Goal: Information Seeking & Learning: Learn about a topic

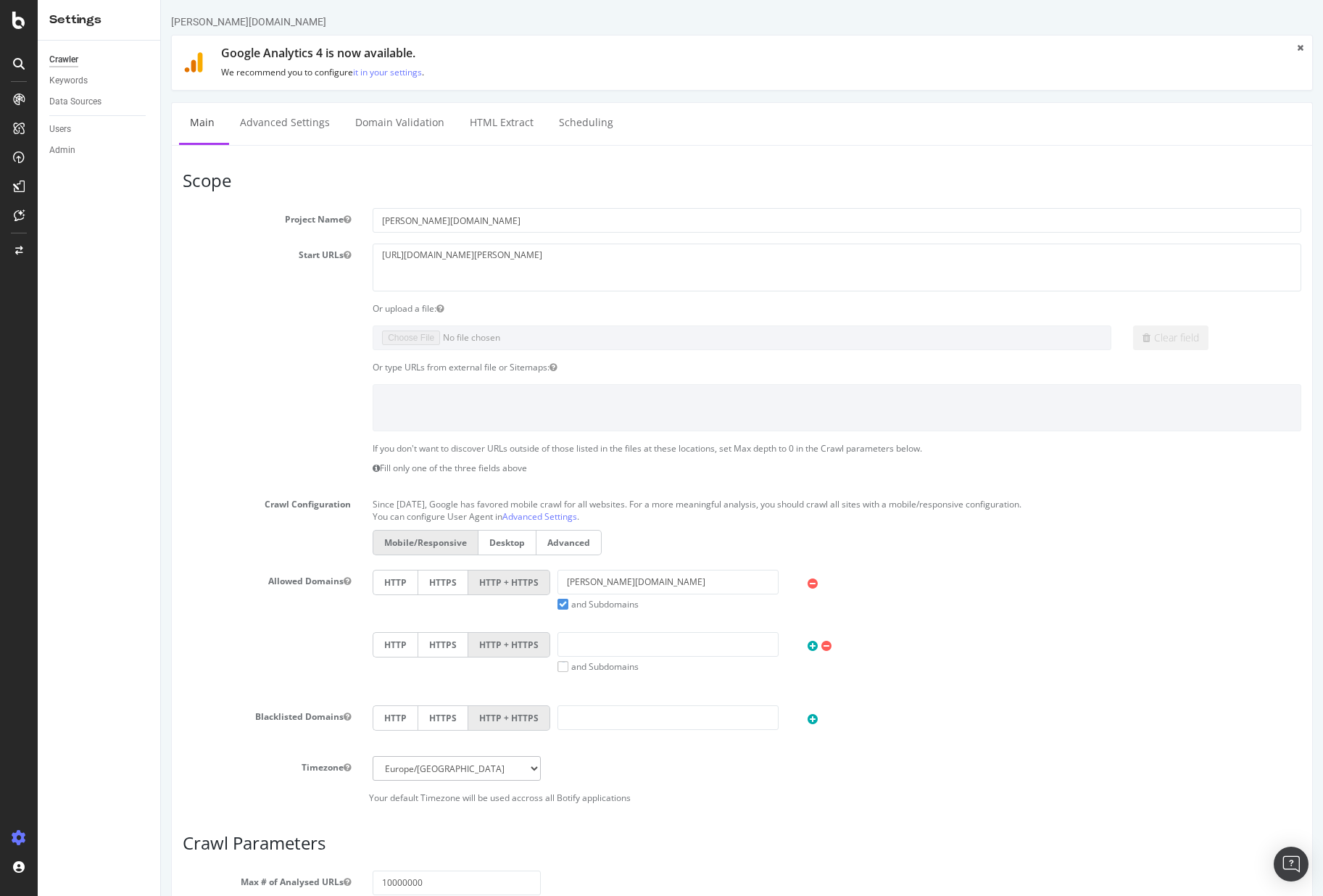
click at [1297, 46] on icon at bounding box center [1301, 47] width 6 height 9
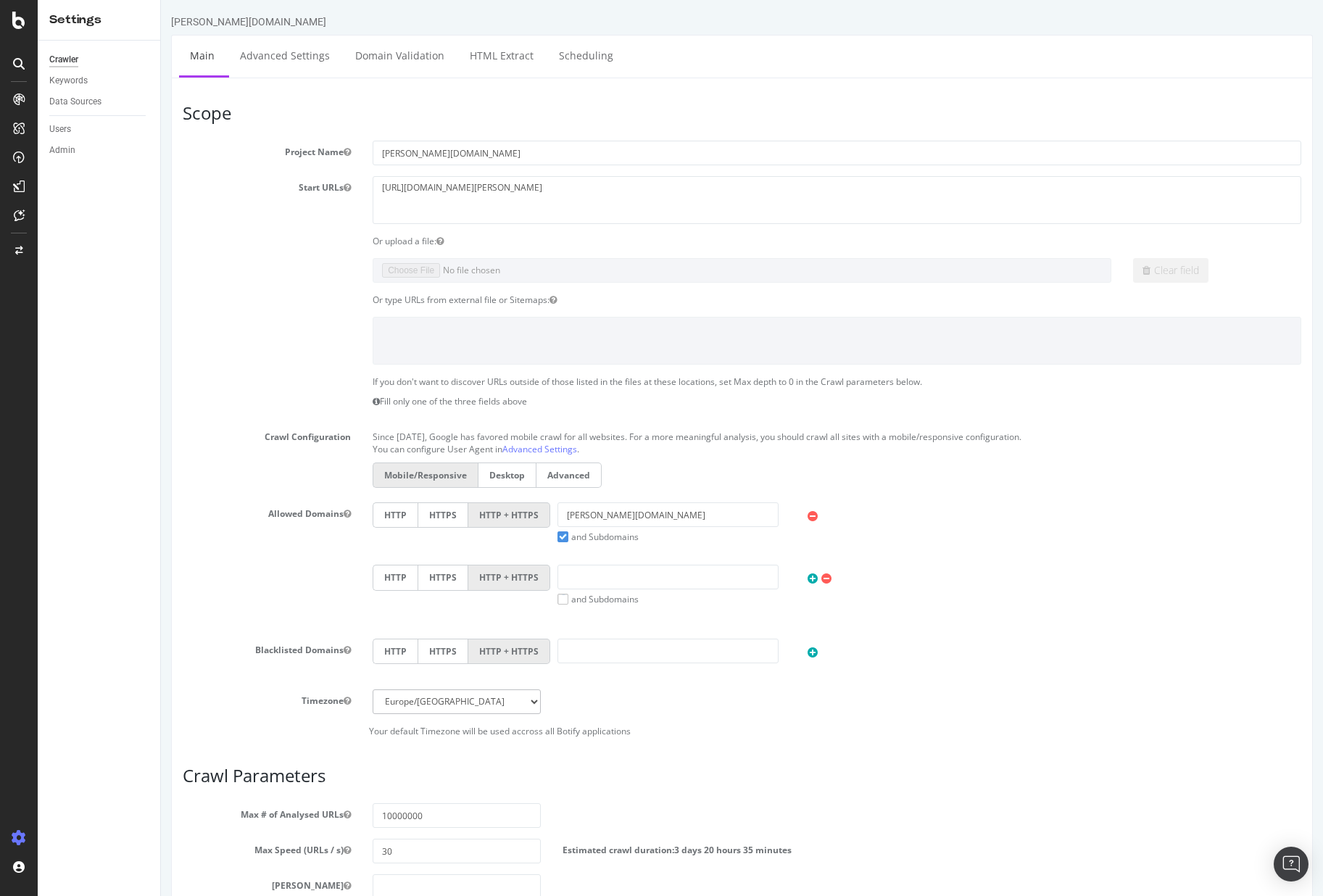
click at [1000, 37] on ul "Main Advanced Settings Domain Validation HTML Extract Scheduling" at bounding box center [742, 55] width 1142 height 42
click at [863, 36] on ul "Main Advanced Settings Domain Validation HTML Extract Scheduling" at bounding box center [742, 55] width 1142 height 42
click at [22, 26] on icon at bounding box center [18, 20] width 13 height 18
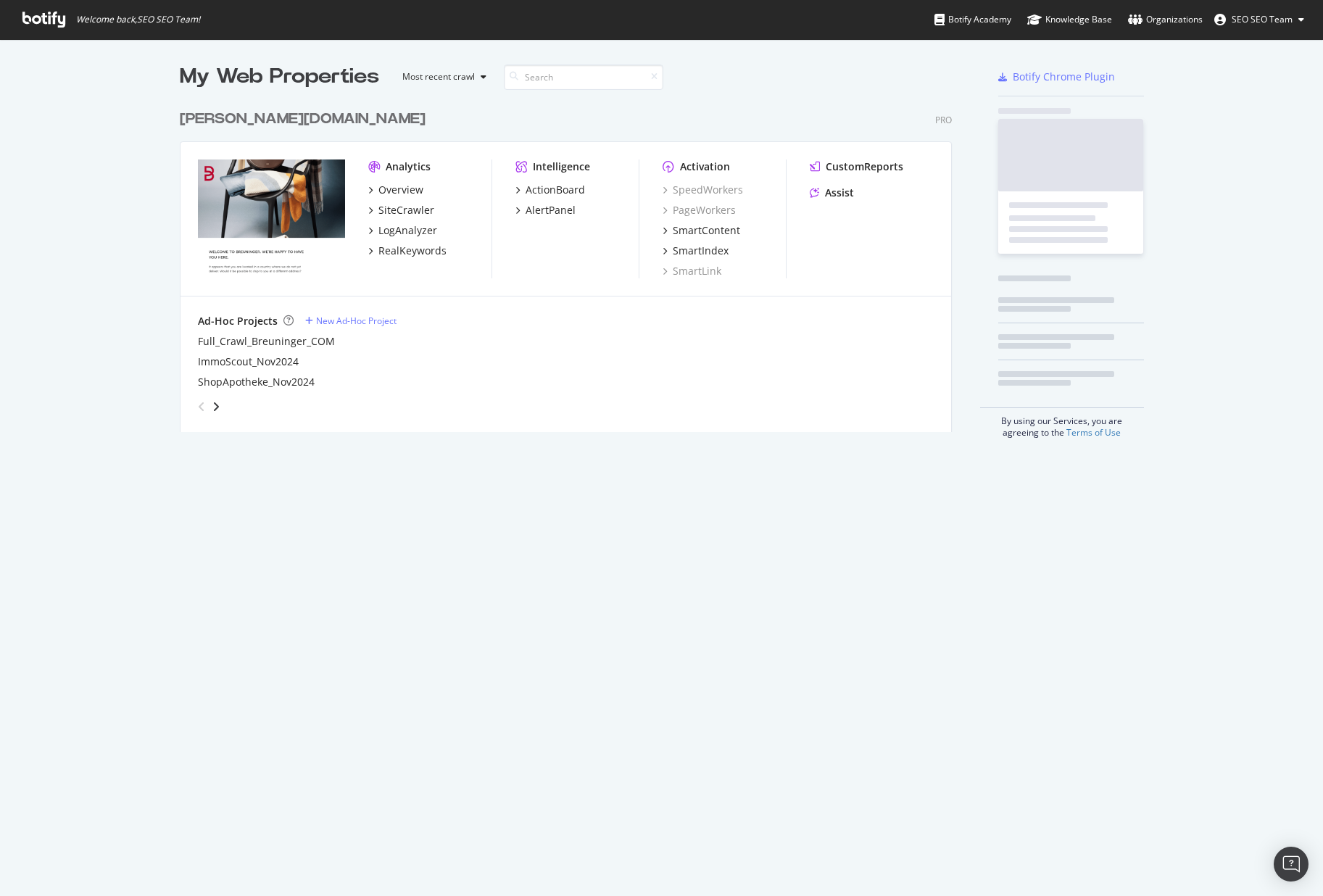
scroll to position [886, 1301]
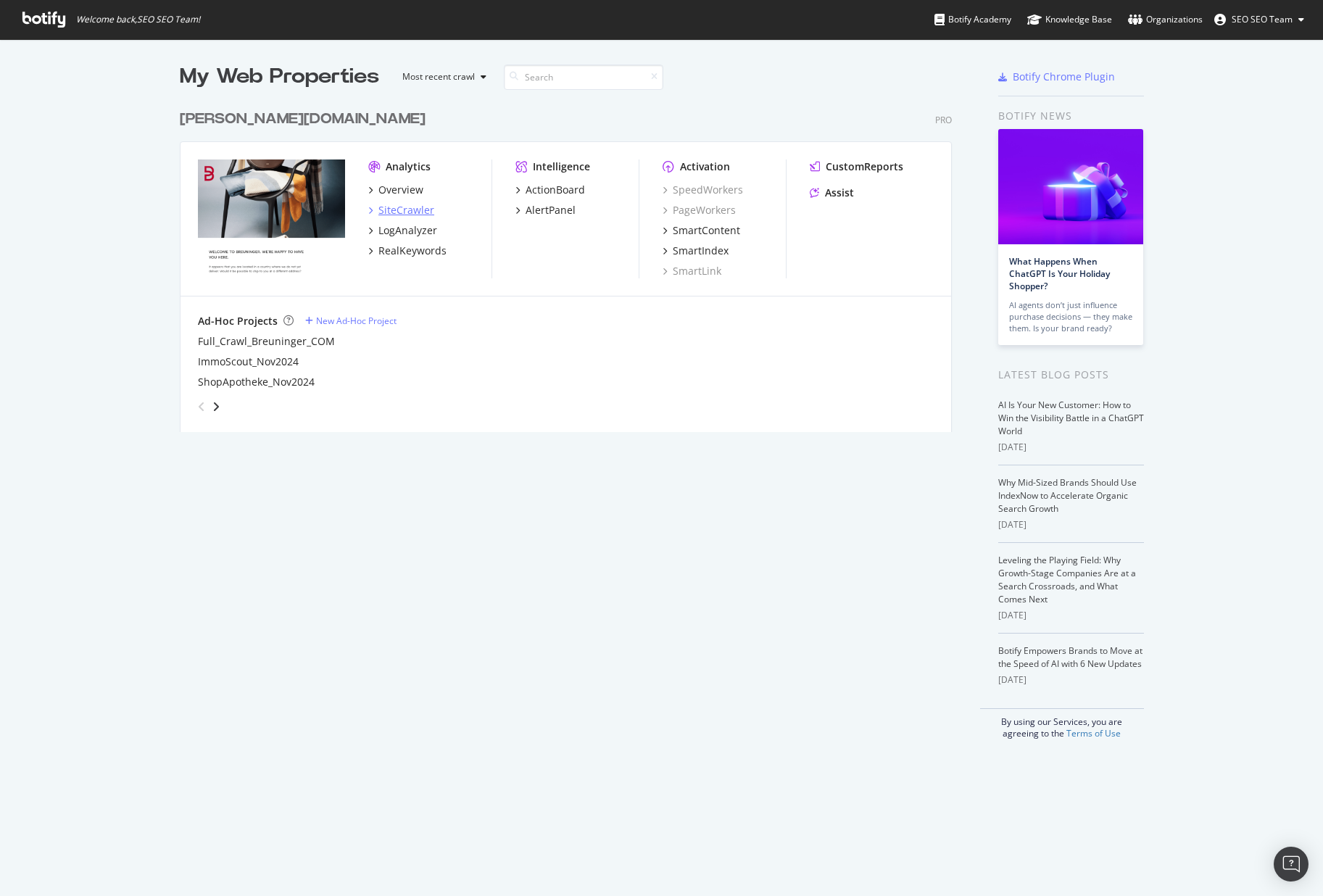
click at [383, 203] on div "SiteCrawler" at bounding box center [407, 211] width 56 height 14
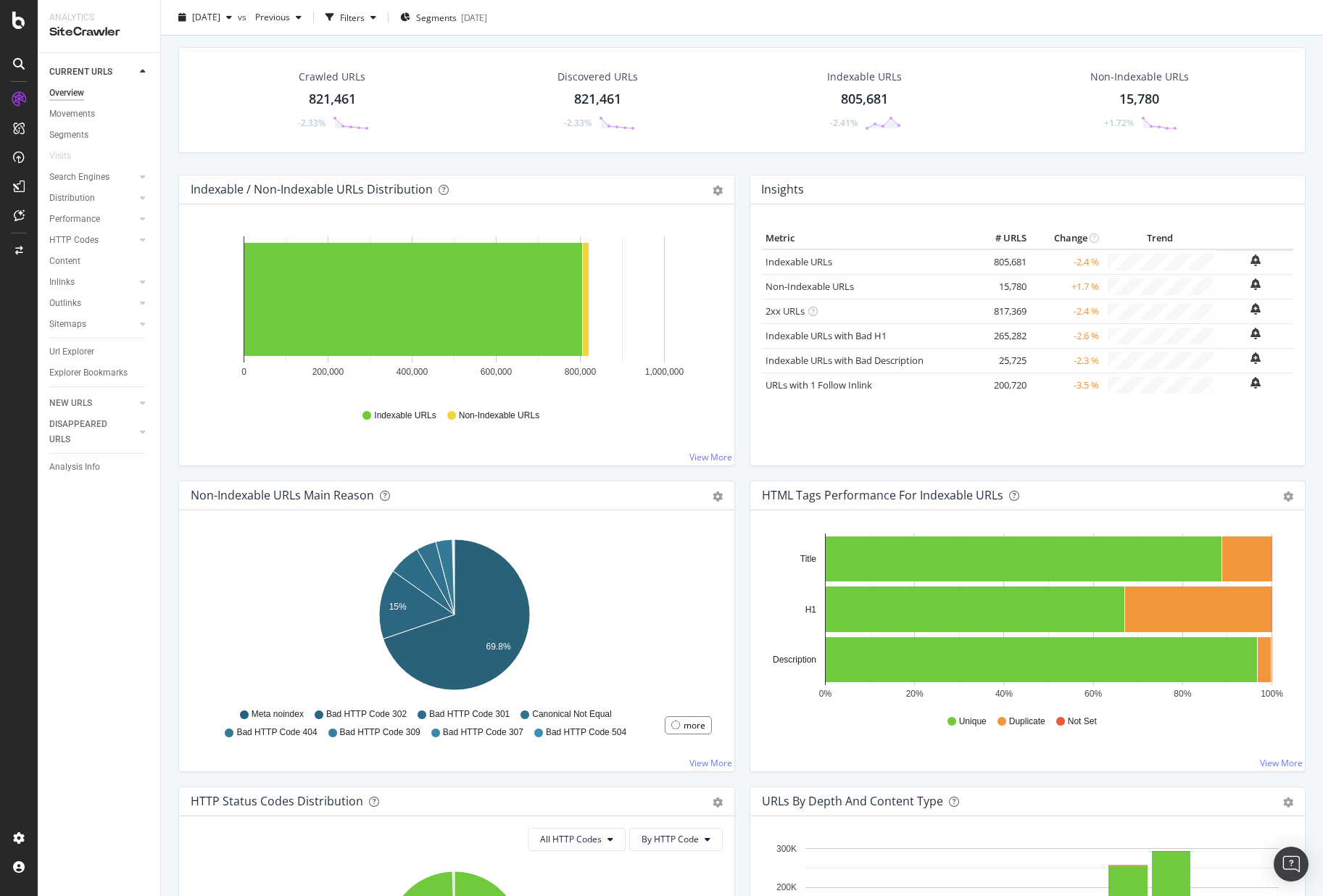
scroll to position [30, 0]
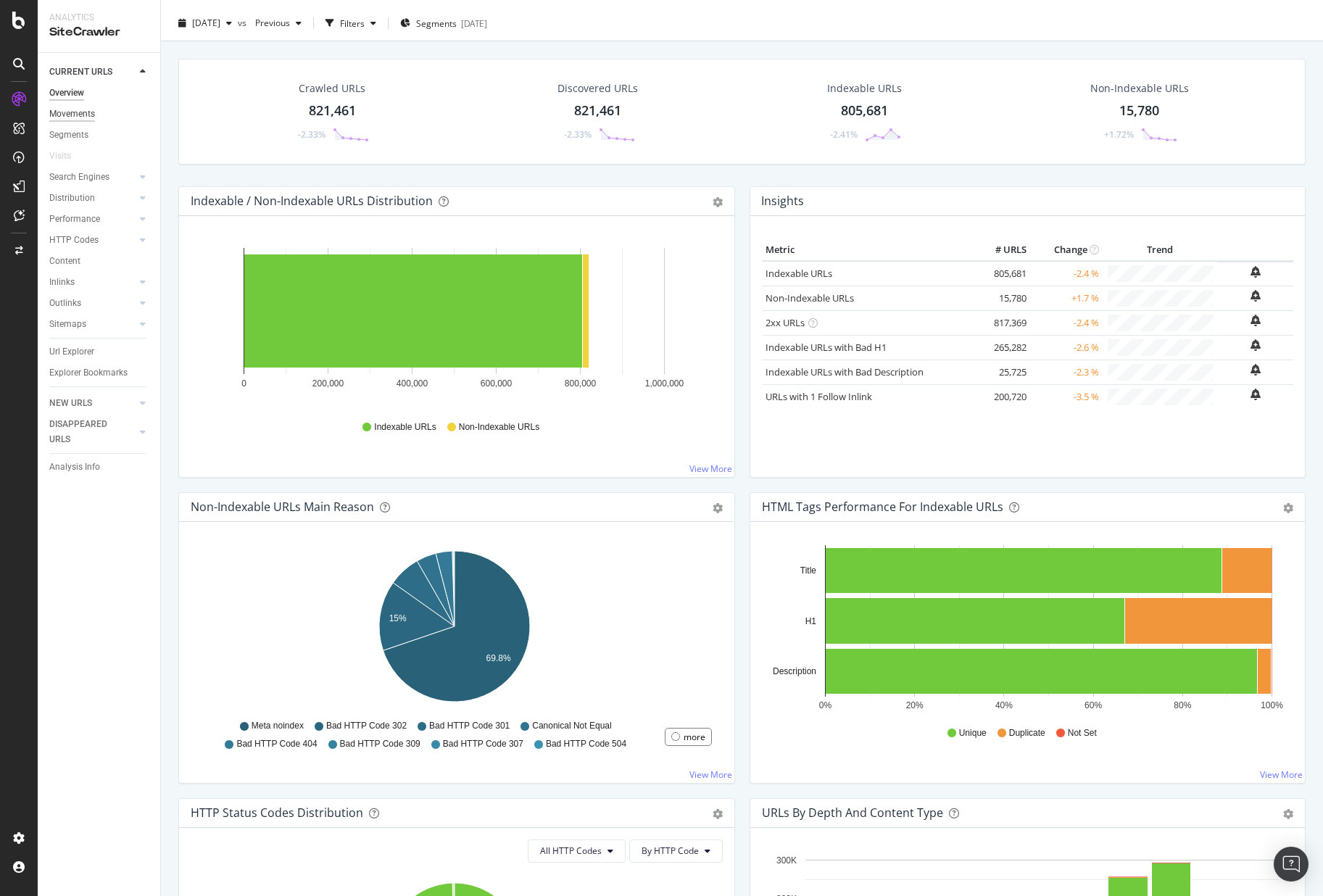
click at [86, 114] on div "Movements" at bounding box center [72, 114] width 46 height 15
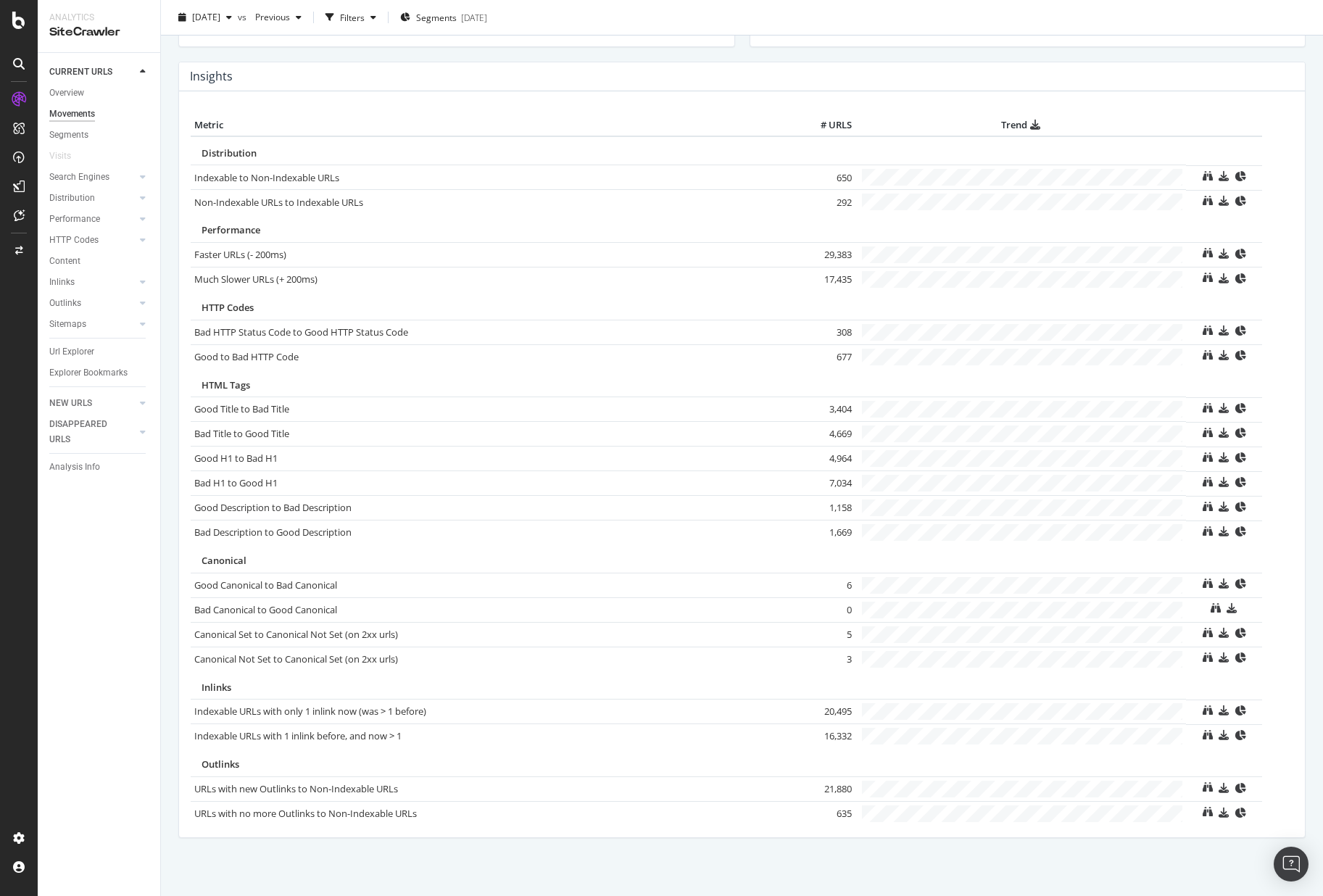
scroll to position [647, 0]
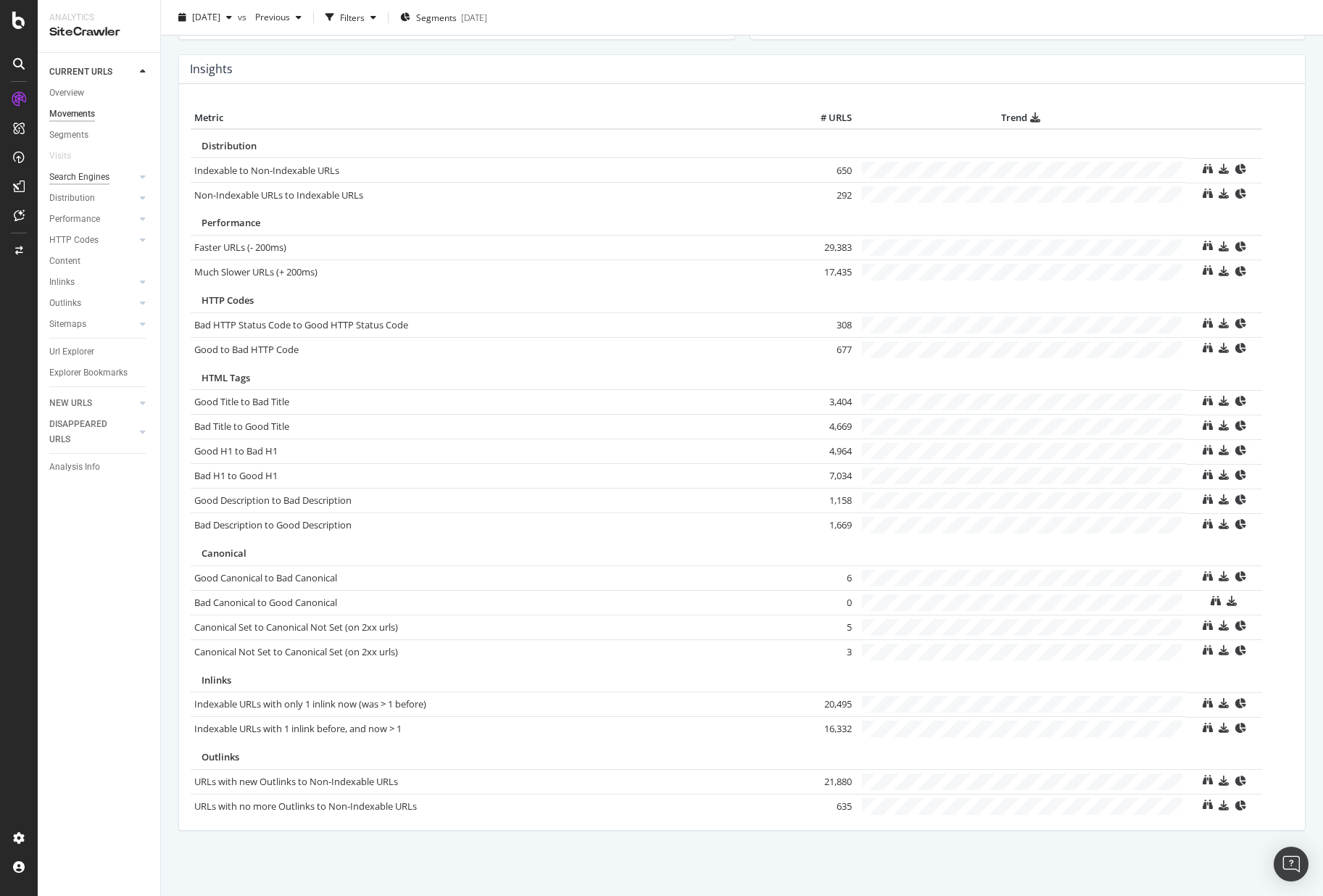
click at [80, 172] on div "Search Engines" at bounding box center [79, 177] width 60 height 15
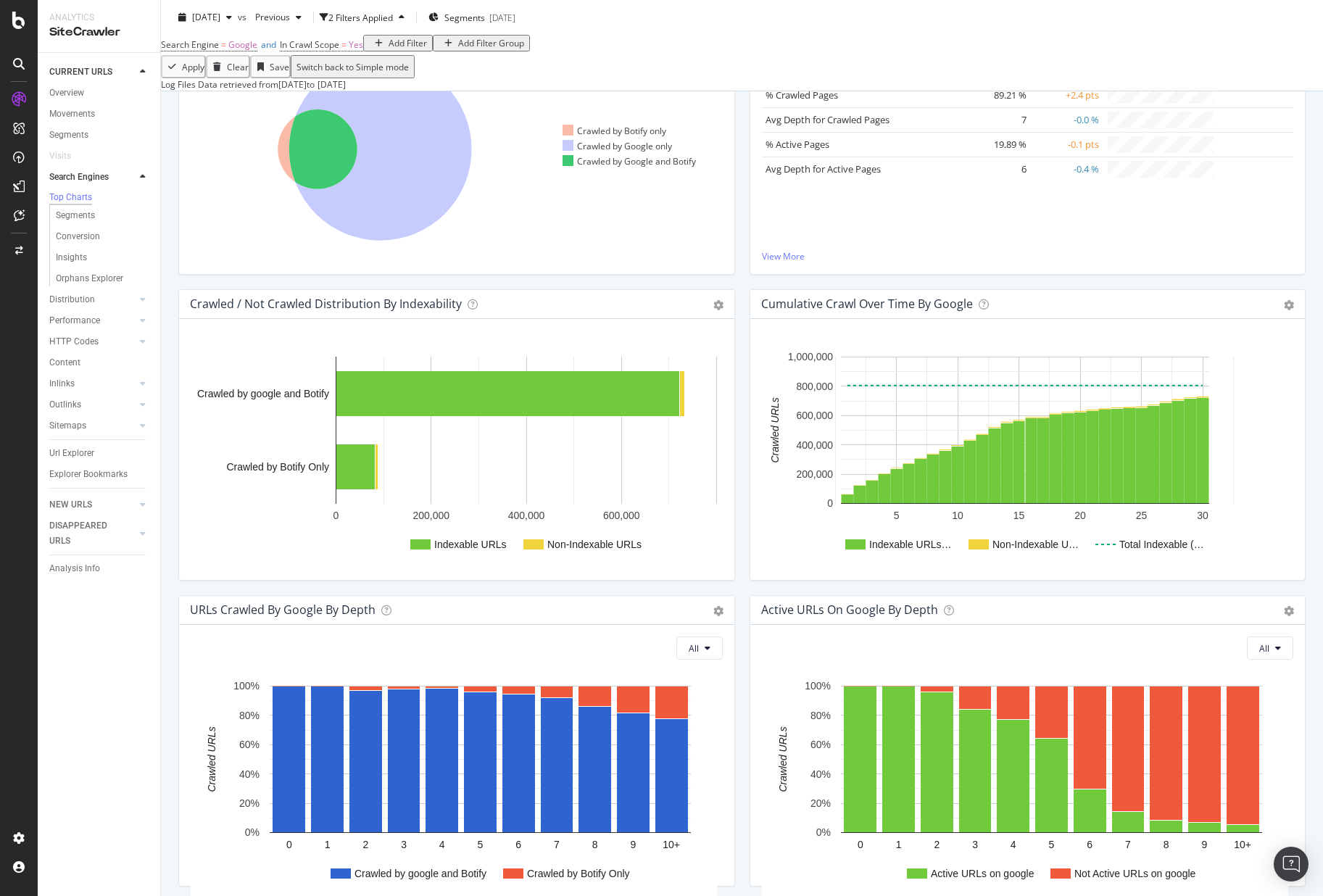
scroll to position [496, 0]
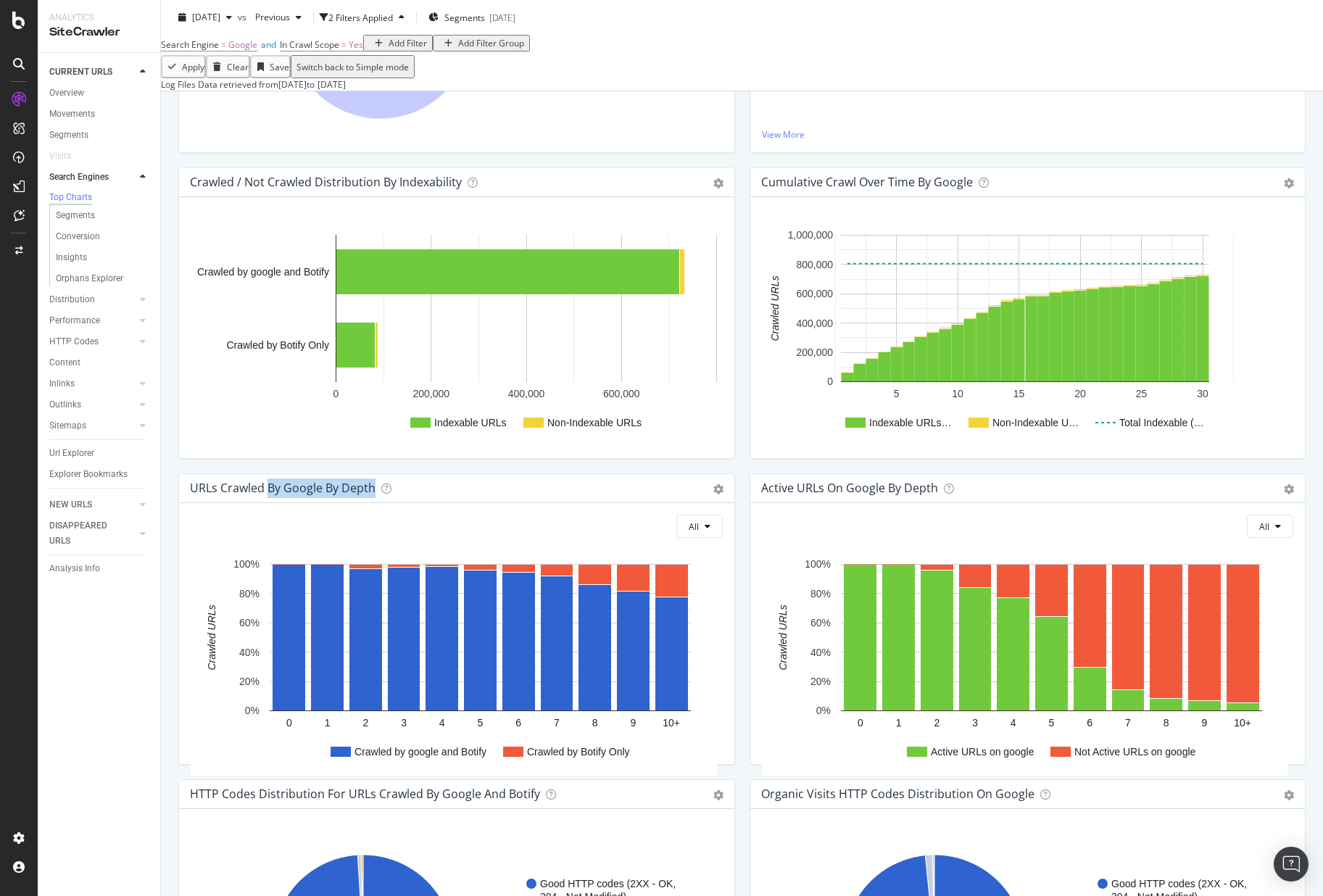
drag, startPoint x: 180, startPoint y: 540, endPoint x: 397, endPoint y: 542, distance: 217.0
click at [386, 542] on div "URLs Crawled by google by depth Chart (by Value) Chart (by Percentage) Table Ex…" at bounding box center [456, 626] width 571 height 306
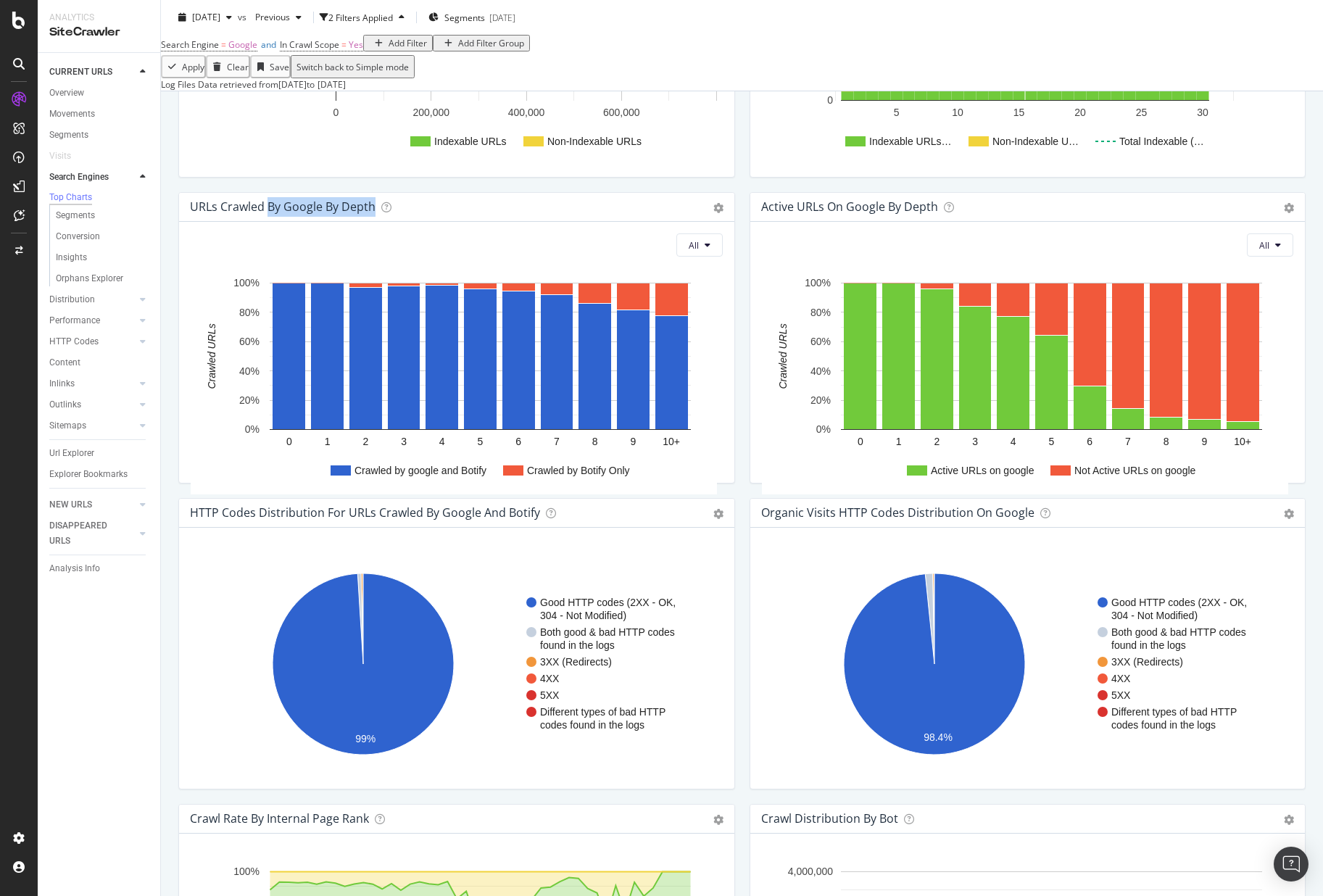
scroll to position [781, 0]
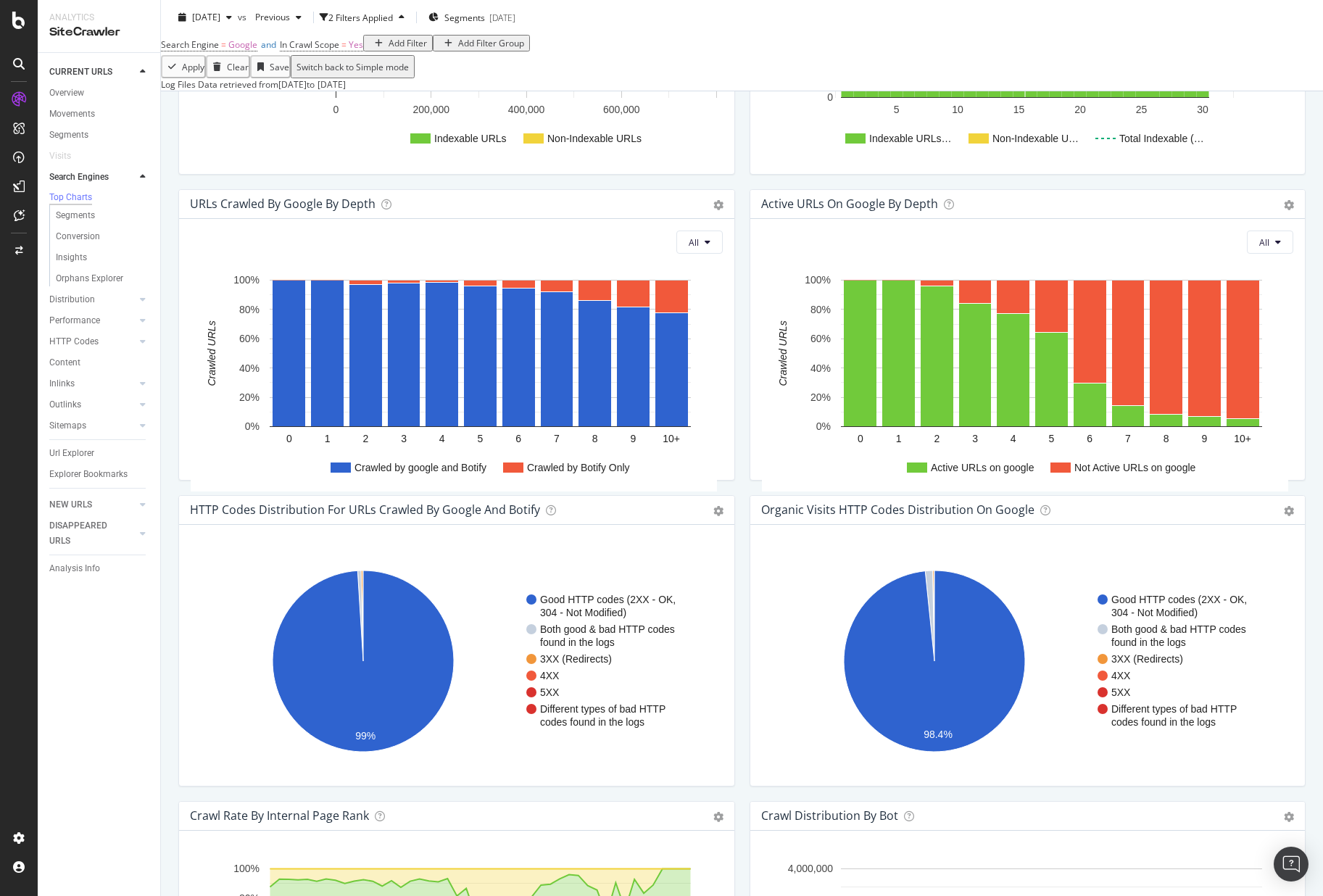
click at [762, 214] on h4 "Active URLs on google by depth" at bounding box center [850, 204] width 177 height 19
drag, startPoint x: 758, startPoint y: 258, endPoint x: 932, endPoint y: 263, distance: 174.1
click at [932, 214] on div "Active URLs on google by depth" at bounding box center [858, 204] width 193 height 19
click at [1064, 219] on div "Active URLs on google by depth Chart (by Value) Chart (by Percentage) Table Exp…" at bounding box center [1028, 204] width 556 height 29
click at [1162, 189] on div "Cumulative Crawl Over Time by google Chart (by Value) Table Expand Export as CS…" at bounding box center [1027, 36] width 571 height 306
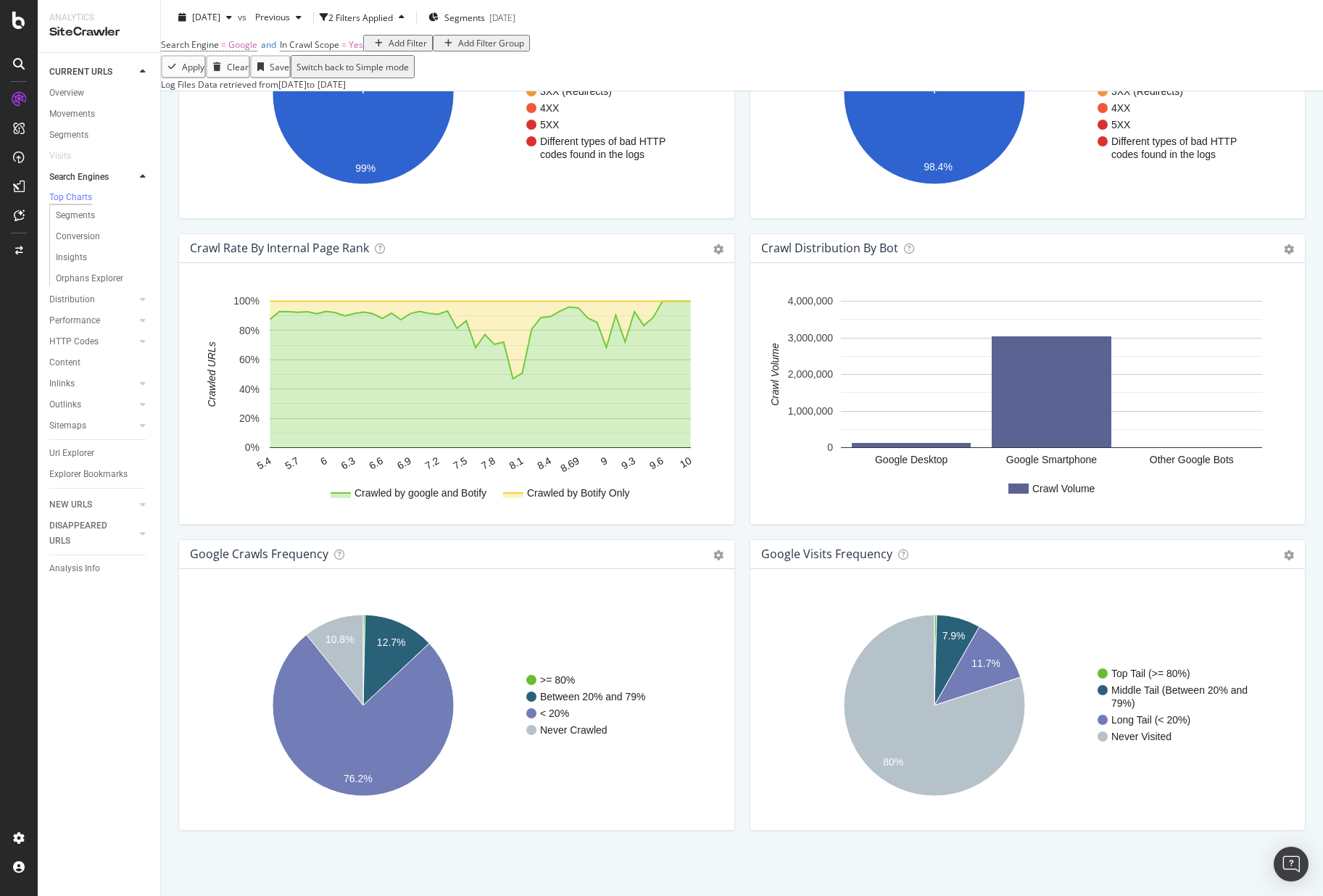
scroll to position [1402, 0]
click at [83, 217] on div "Segments" at bounding box center [75, 215] width 39 height 15
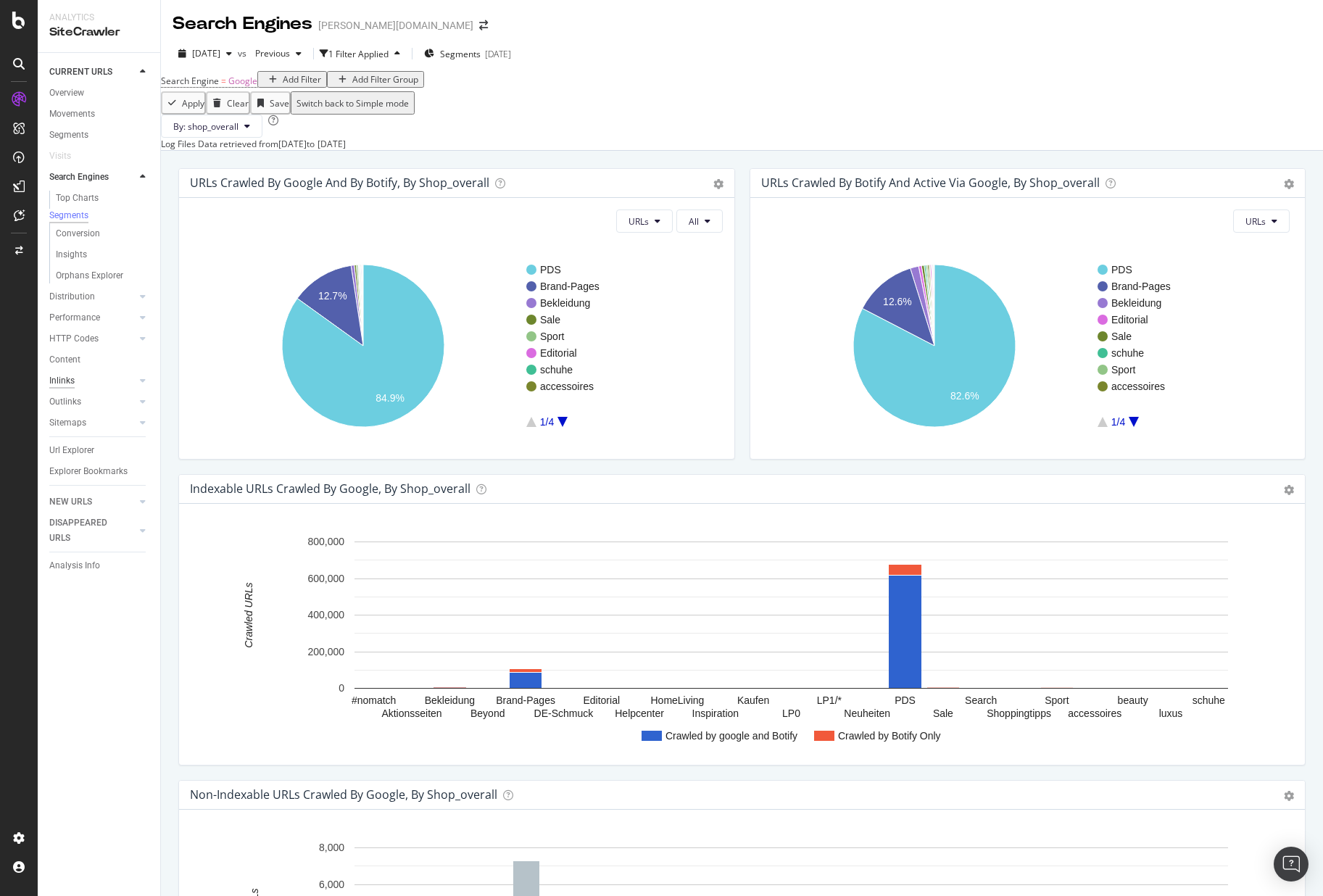
click at [65, 384] on div "Inlinks" at bounding box center [62, 380] width 26 height 15
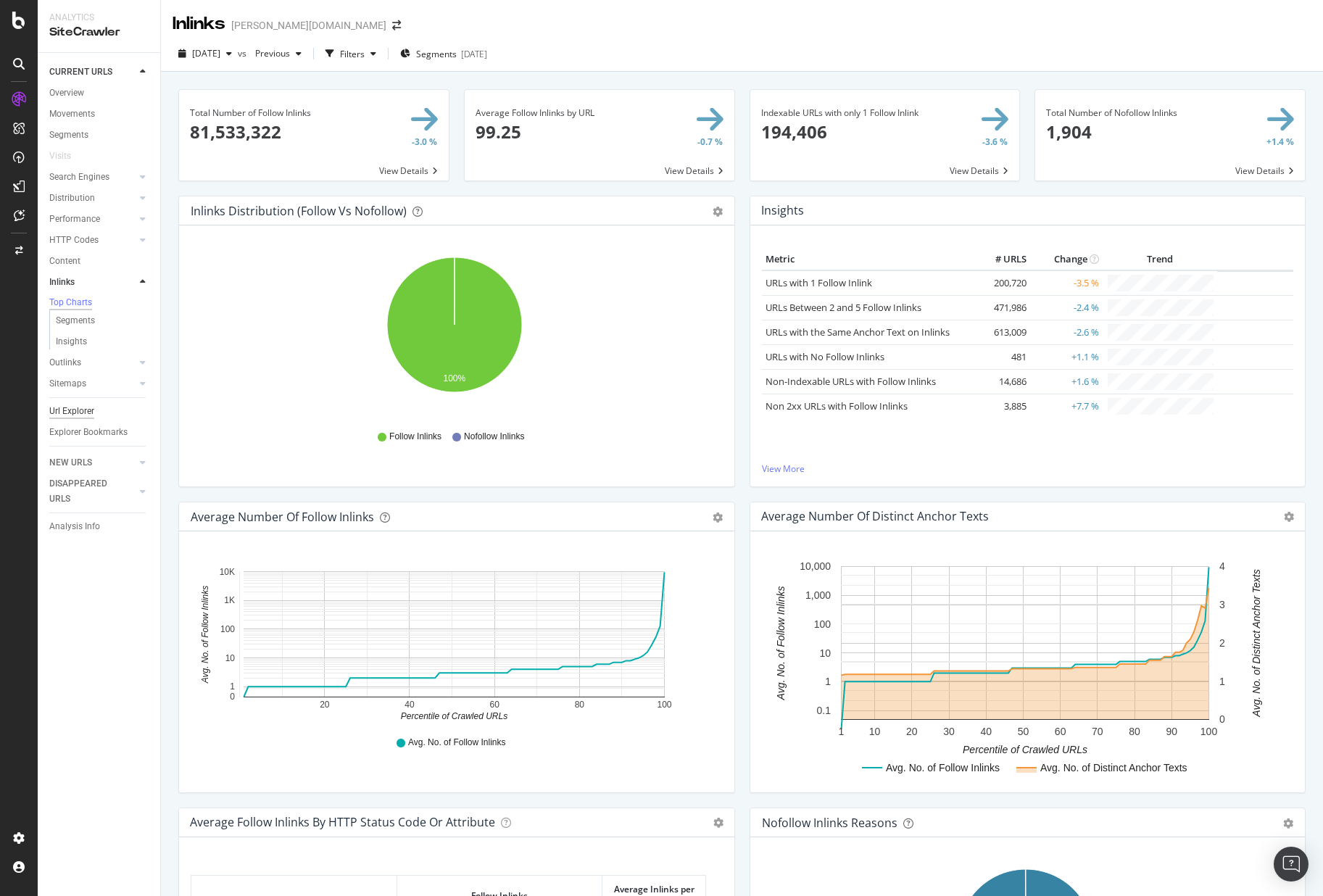
click at [78, 413] on div "Url Explorer" at bounding box center [72, 411] width 45 height 15
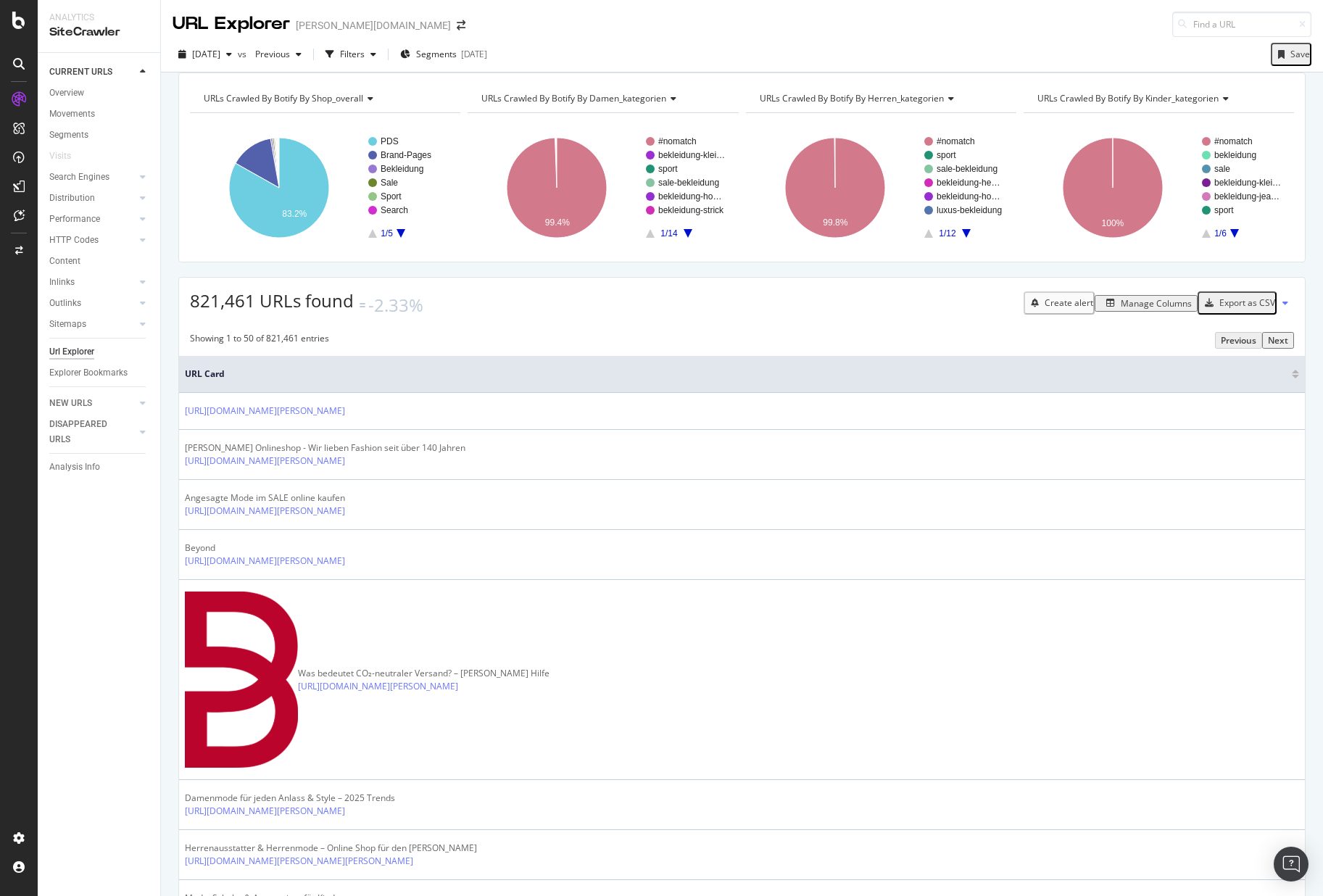
click at [1137, 310] on div "Manage Columns" at bounding box center [1156, 303] width 71 height 12
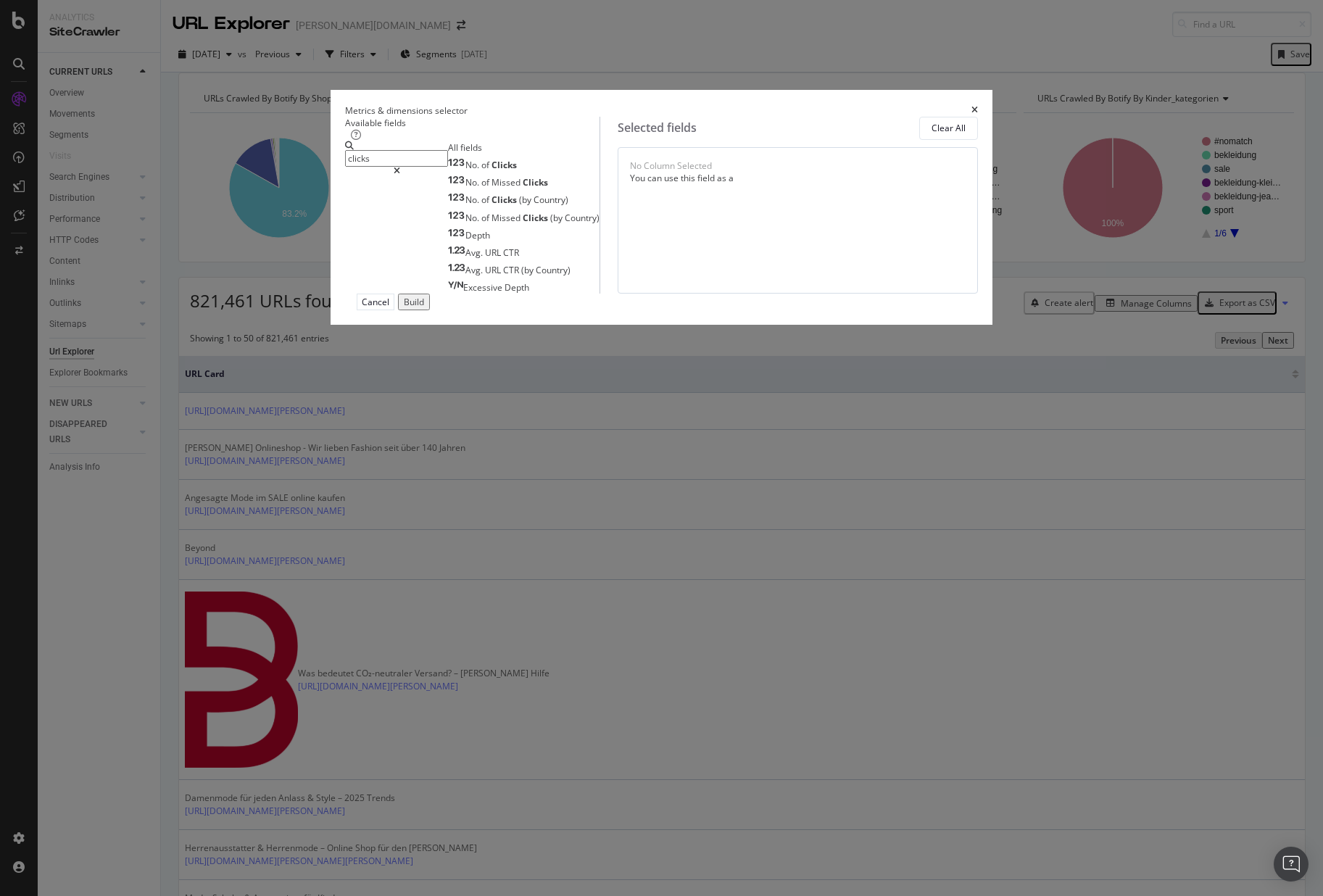
type input "clicks"
click at [459, 294] on div "No. of Clicks No. of Missed Clicks No. of Clicks (by Country) No. of Missed Cli…" at bounding box center [524, 225] width 151 height 137
click at [456, 171] on div "No. of Clicks" at bounding box center [483, 164] width 69 height 12
click at [461, 259] on div "Avg. URL CTR" at bounding box center [484, 252] width 71 height 12
click at [931, 311] on div "Cancel Build" at bounding box center [662, 302] width 633 height 17
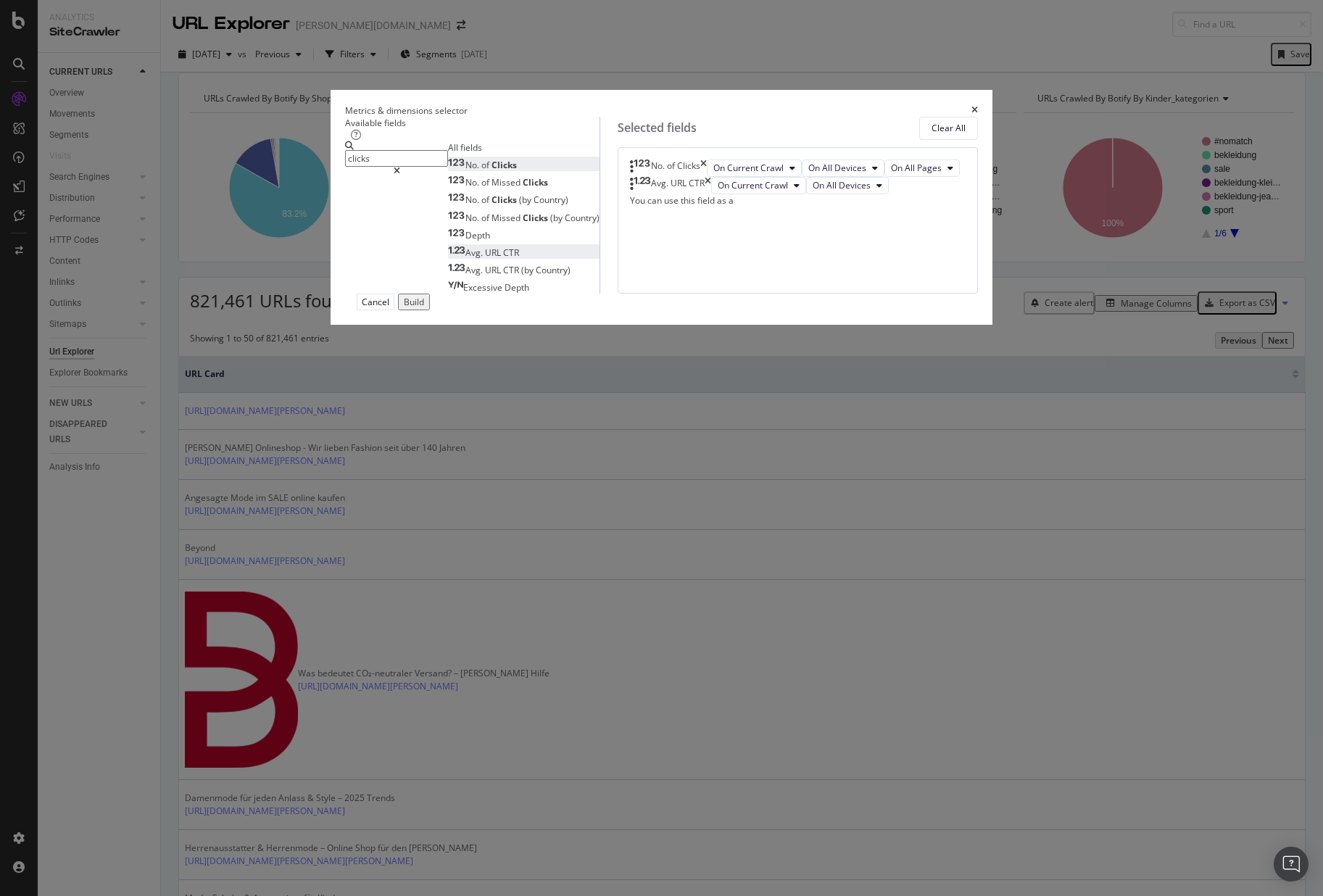
drag, startPoint x: 939, startPoint y: 703, endPoint x: 952, endPoint y: 686, distance: 21.4
click at [424, 308] on div "Build" at bounding box center [413, 301] width 20 height 12
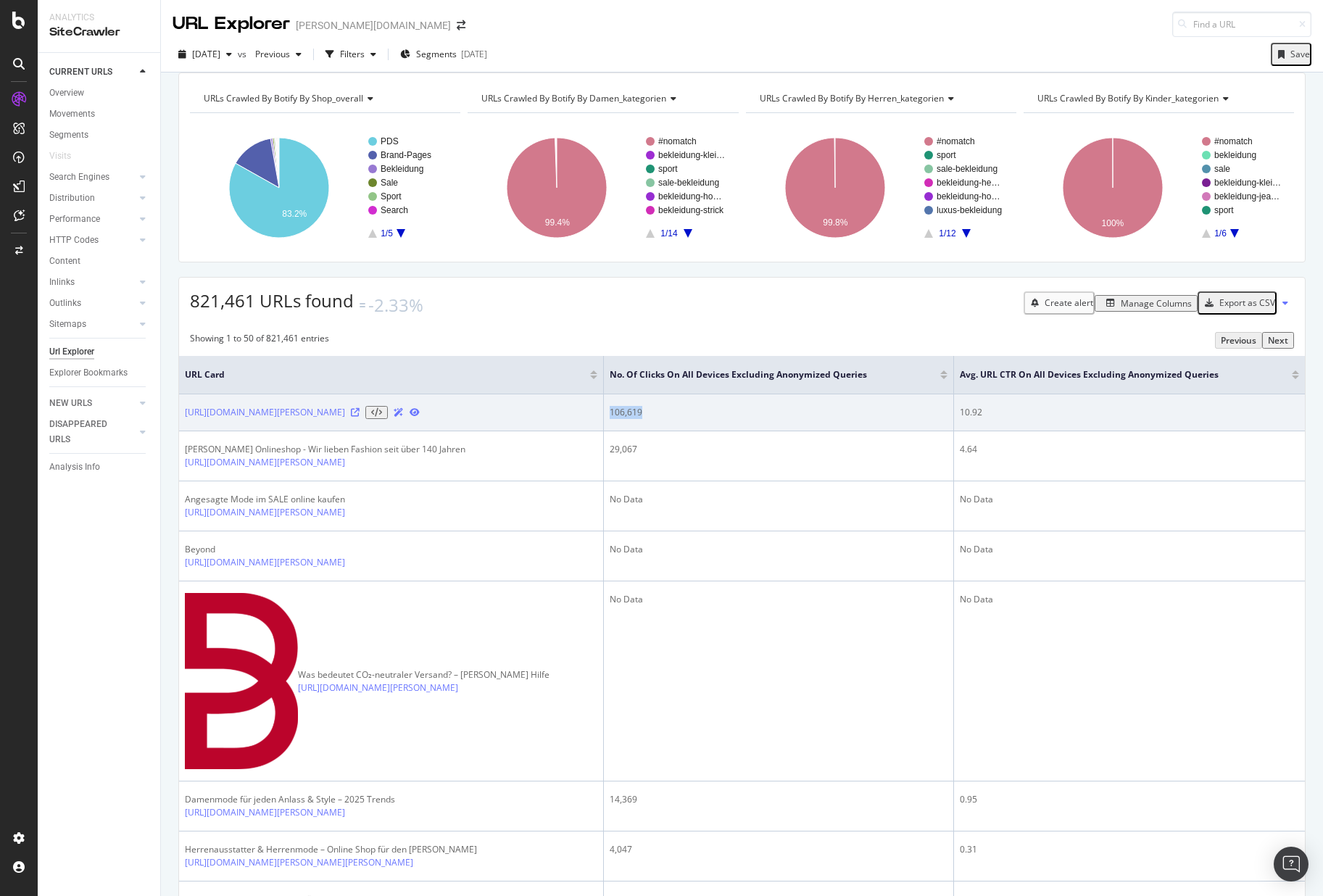
drag, startPoint x: 674, startPoint y: 426, endPoint x: 609, endPoint y: 425, distance: 65.0
click at [609, 419] on div "106,619" at bounding box center [778, 412] width 338 height 13
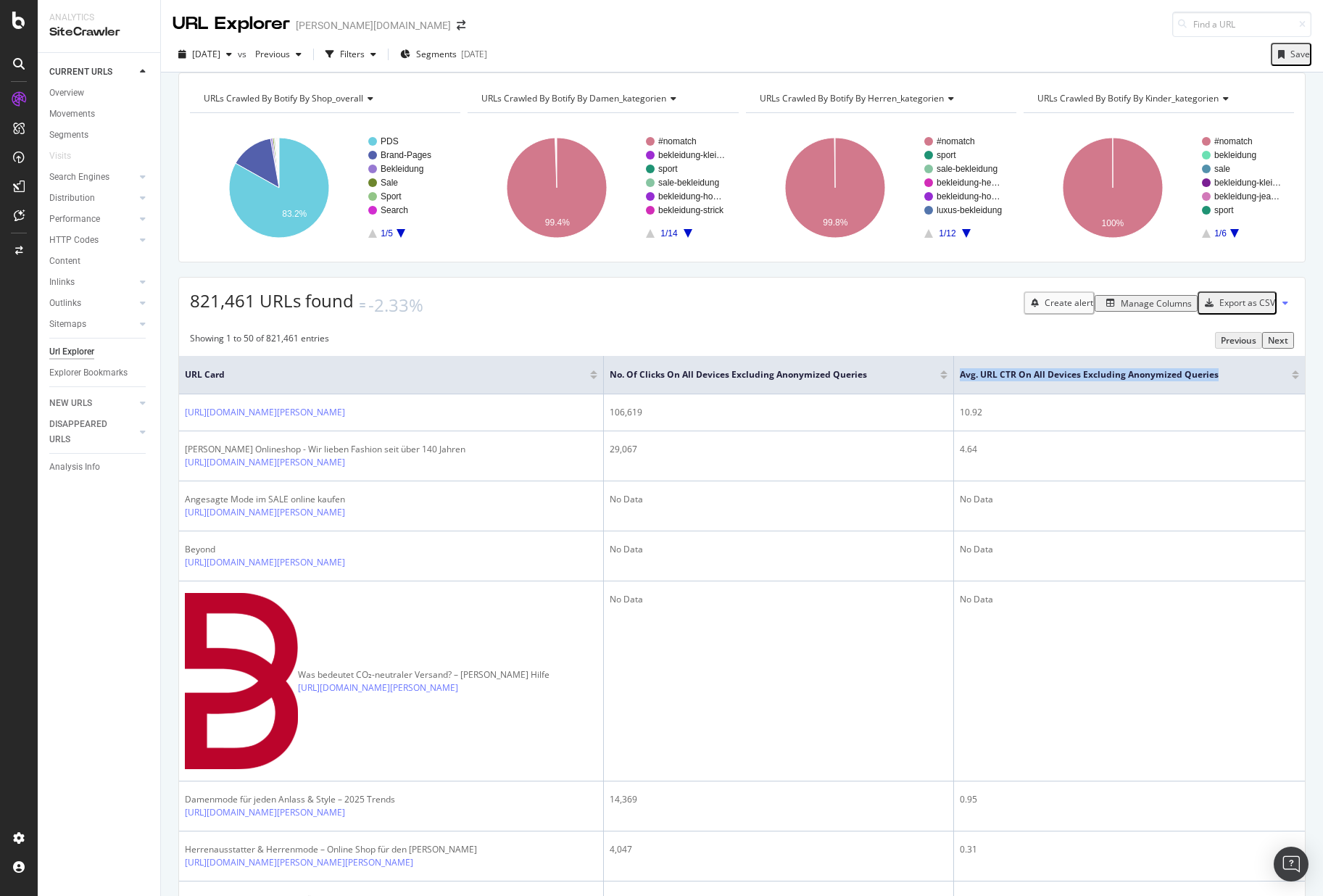
drag, startPoint x: 951, startPoint y: 390, endPoint x: 1200, endPoint y: 401, distance: 249.2
click at [1200, 395] on th "Avg. URL CTR On All Devices excluding anonymized queries" at bounding box center [1130, 376] width 351 height 38
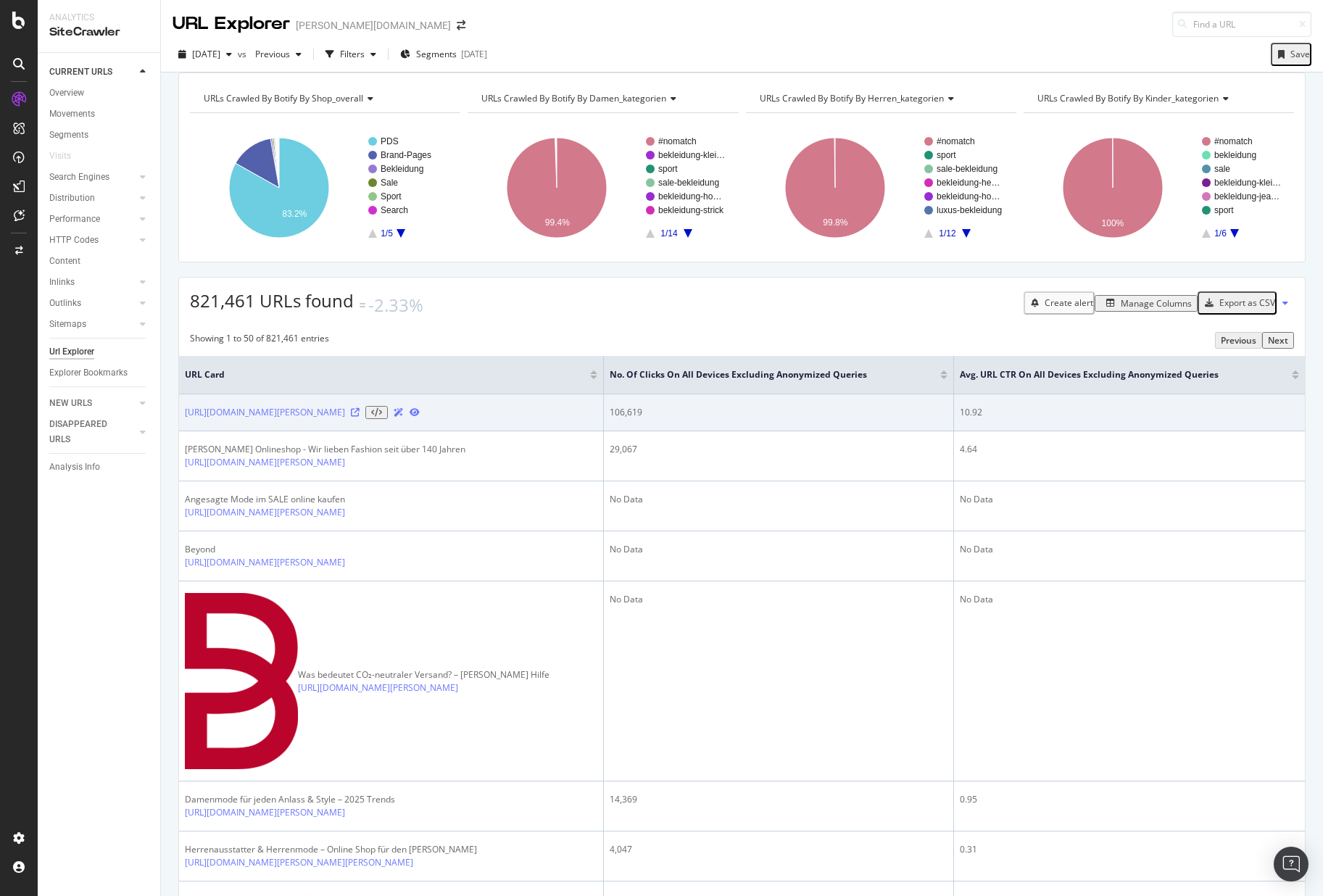
click at [959, 432] on td "10.92" at bounding box center [1130, 413] width 351 height 37
click at [962, 419] on div "10.92" at bounding box center [1130, 412] width 340 height 13
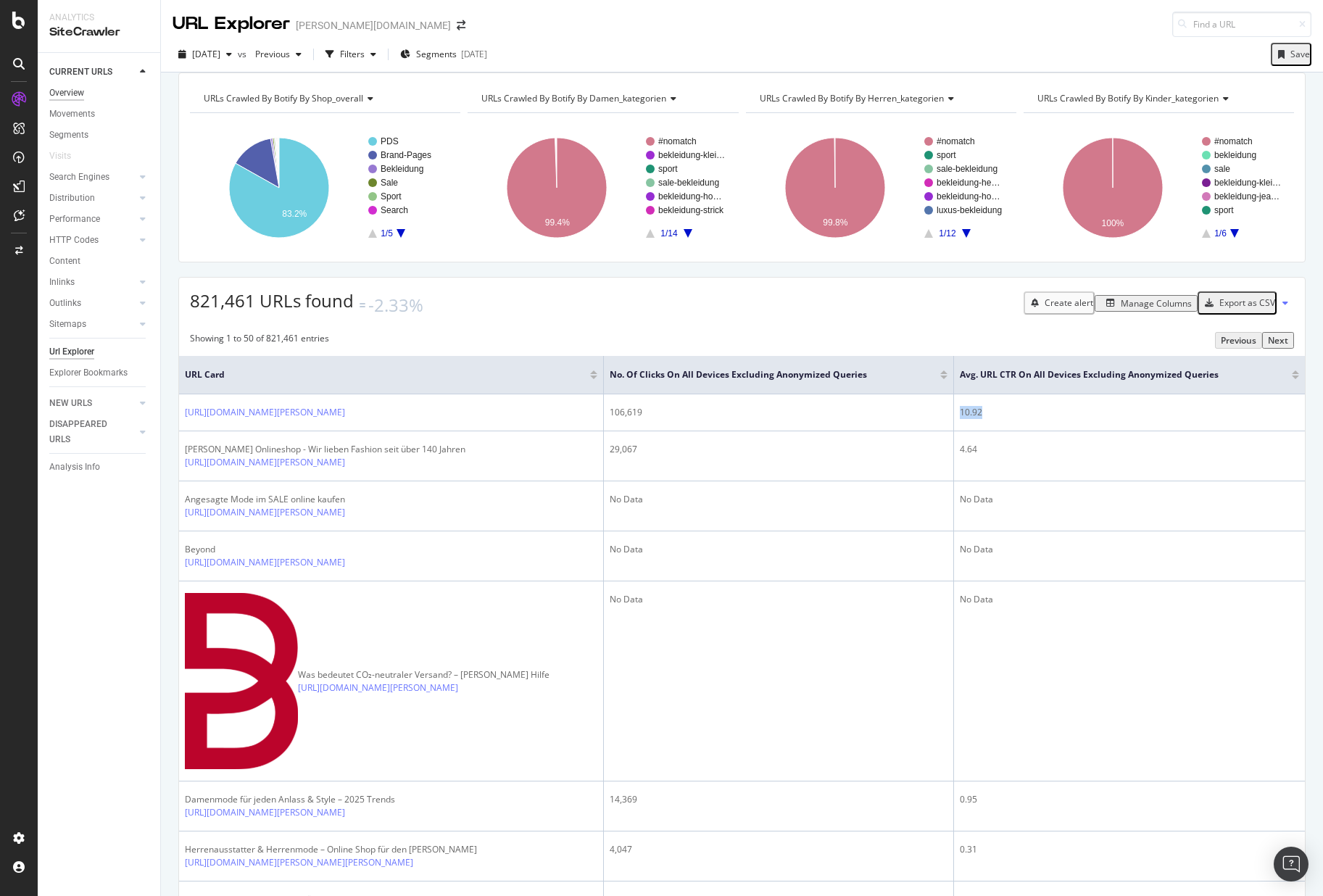
click at [82, 92] on div "Overview" at bounding box center [66, 93] width 34 height 15
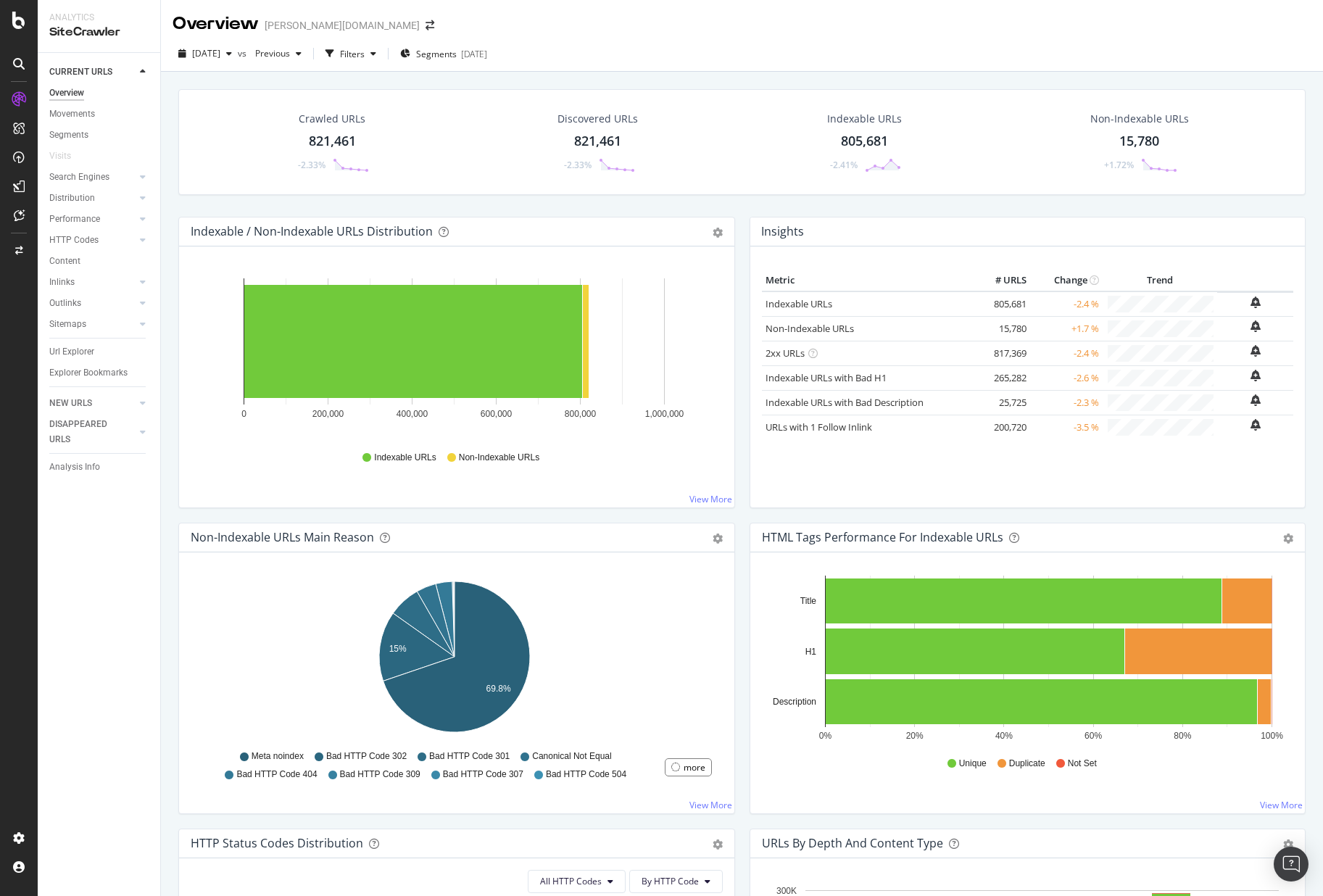
click at [607, 199] on div "Crawled URLs 821,461 -2.33% Discovered URLs 821,461 -2.33% Indexable URLs 805,6…" at bounding box center [742, 152] width 1142 height 127
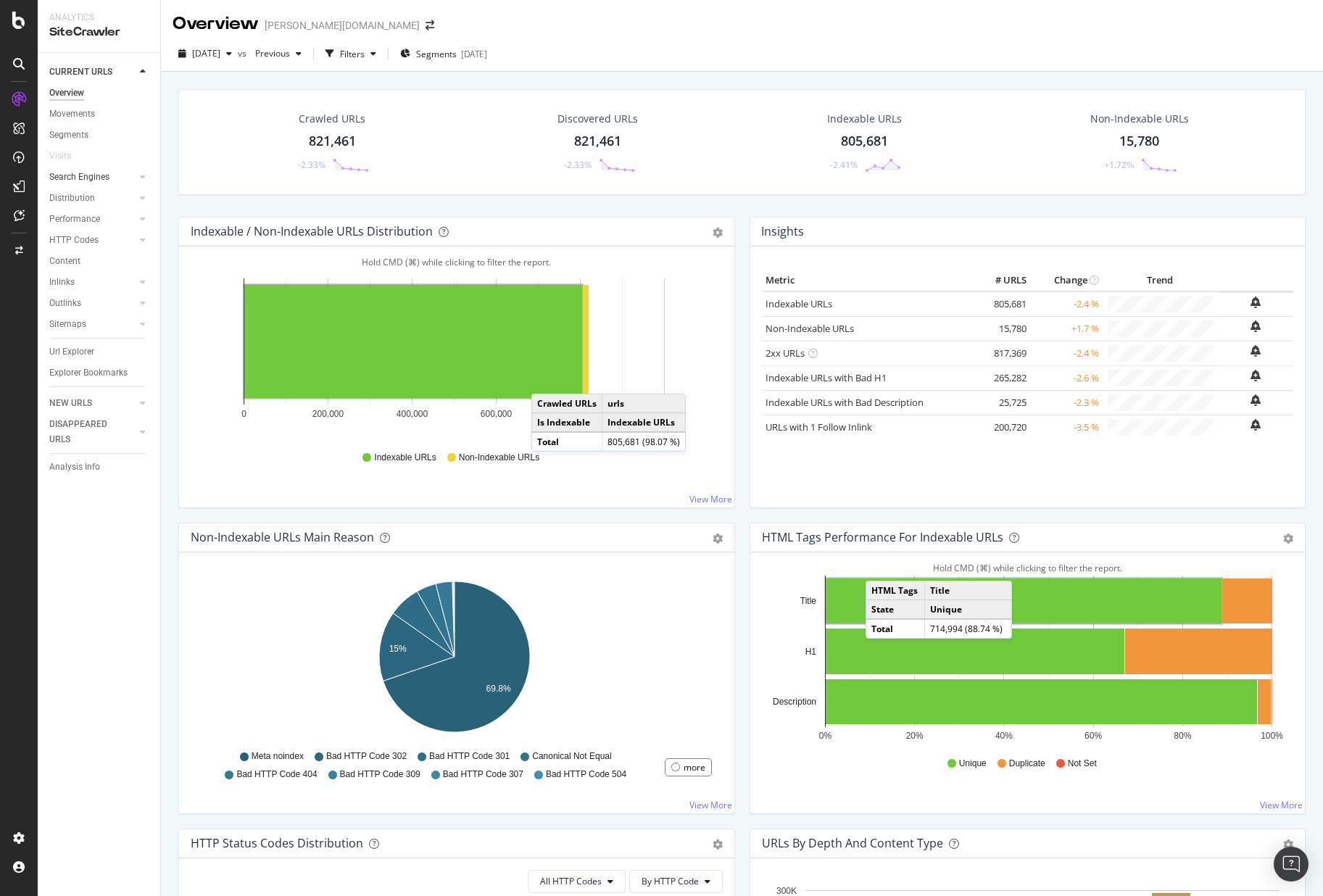
drag, startPoint x: 71, startPoint y: 174, endPoint x: 112, endPoint y: 181, distance: 41.6
click at [71, 175] on div "Search Engines" at bounding box center [79, 177] width 60 height 15
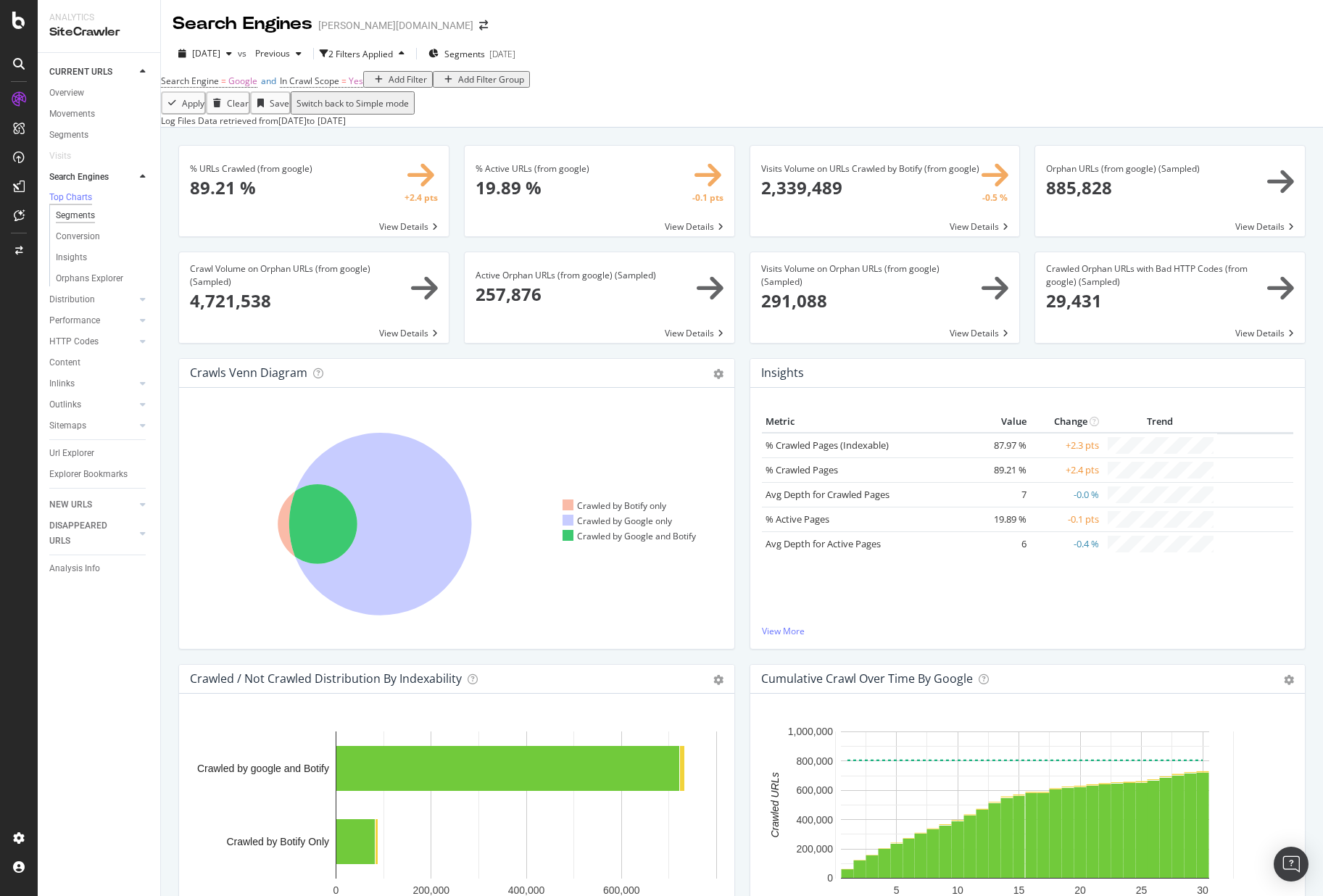
click at [83, 221] on div "Segments" at bounding box center [75, 215] width 39 height 15
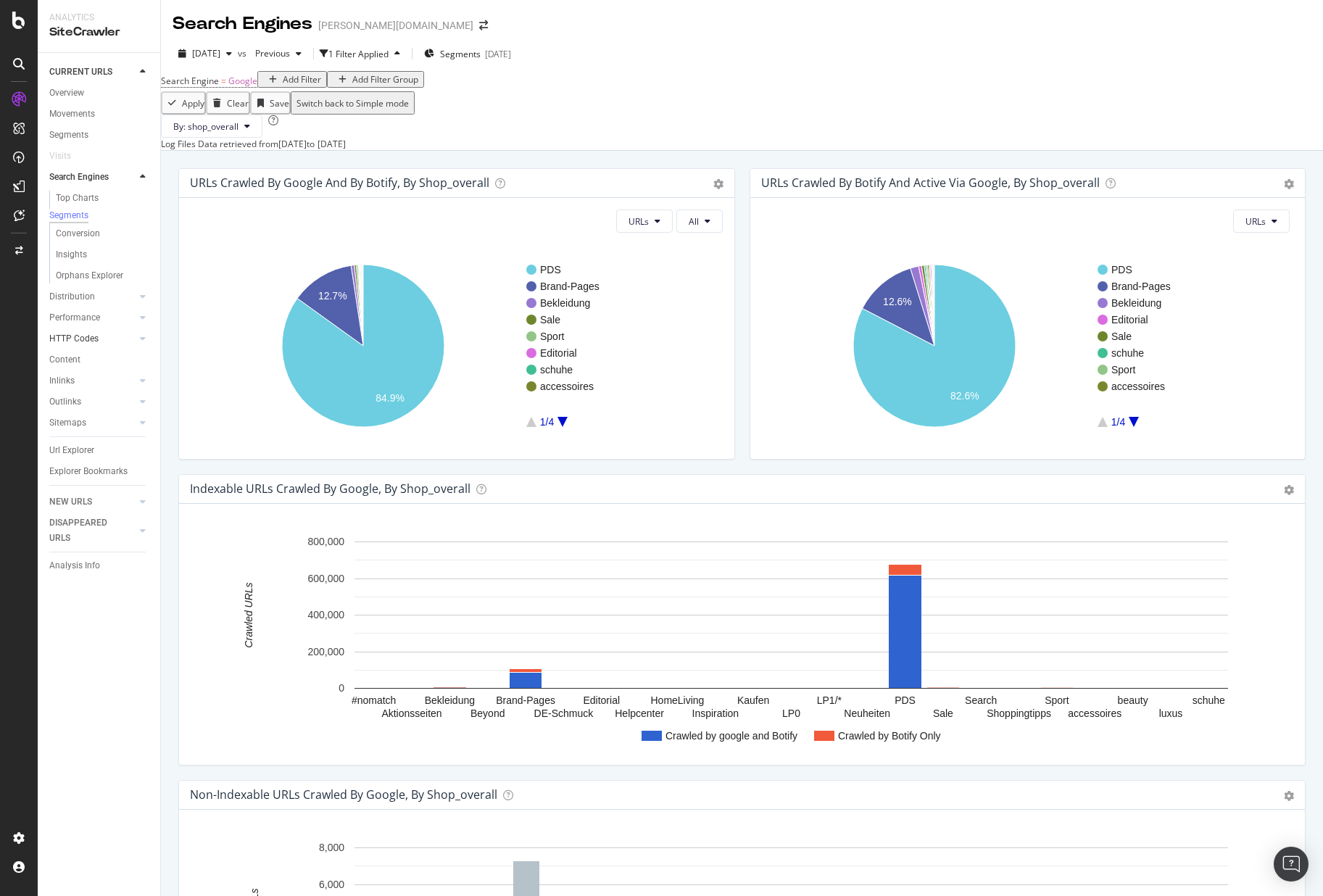
click at [99, 347] on link "HTTP Codes" at bounding box center [93, 339] width 86 height 15
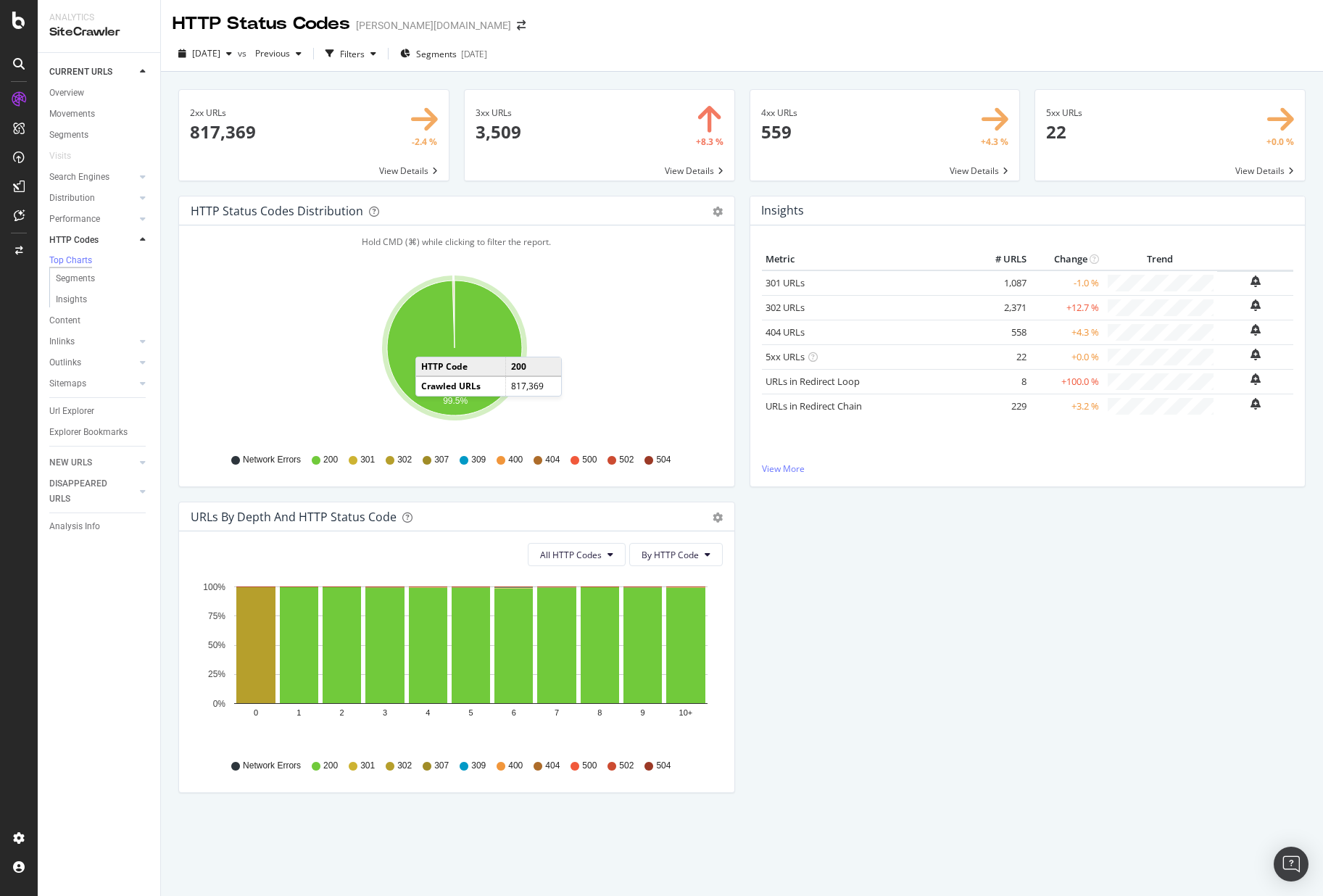
click at [430, 342] on icon "A chart." at bounding box center [454, 348] width 135 height 135
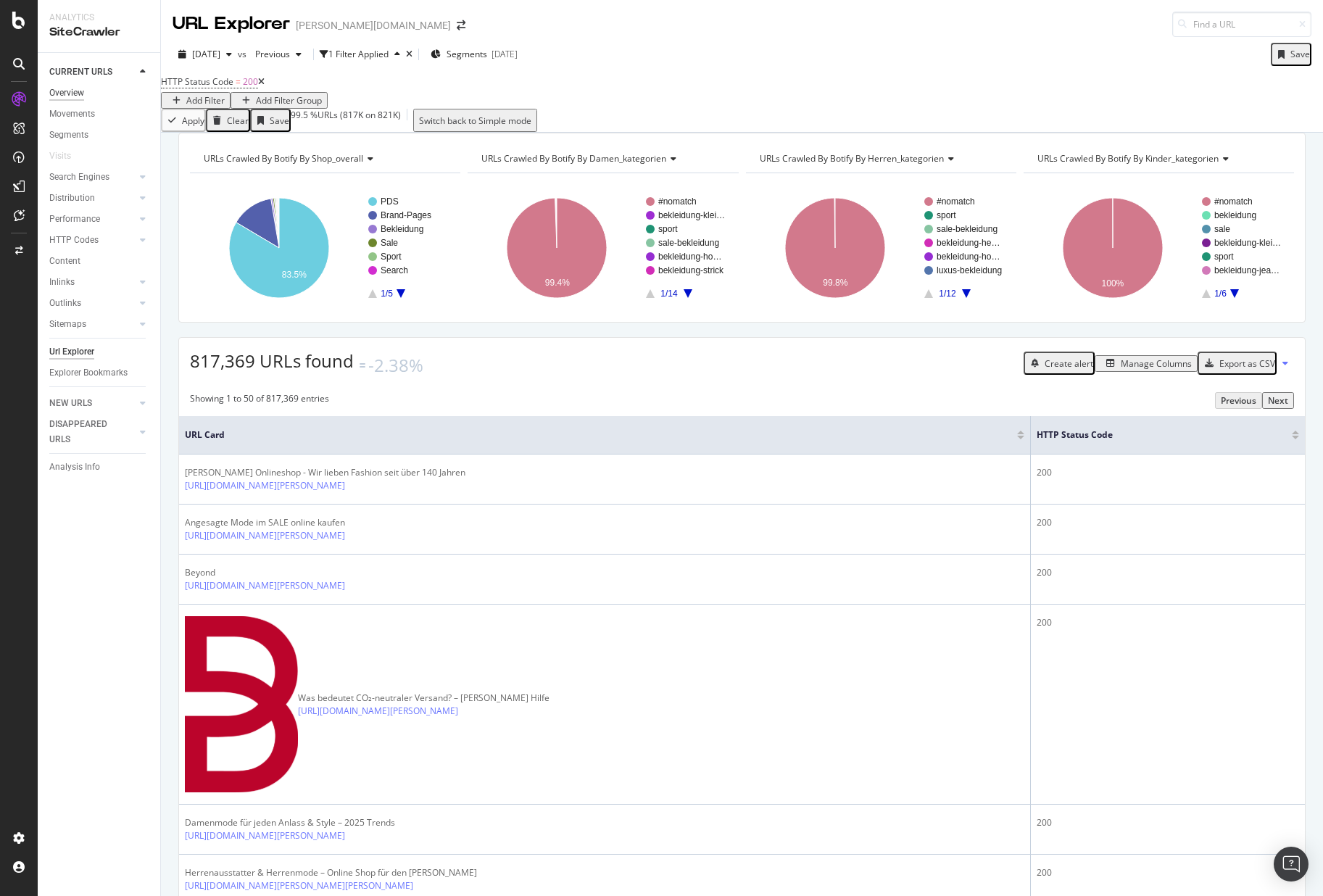
click at [53, 94] on div "Overview" at bounding box center [66, 93] width 34 height 15
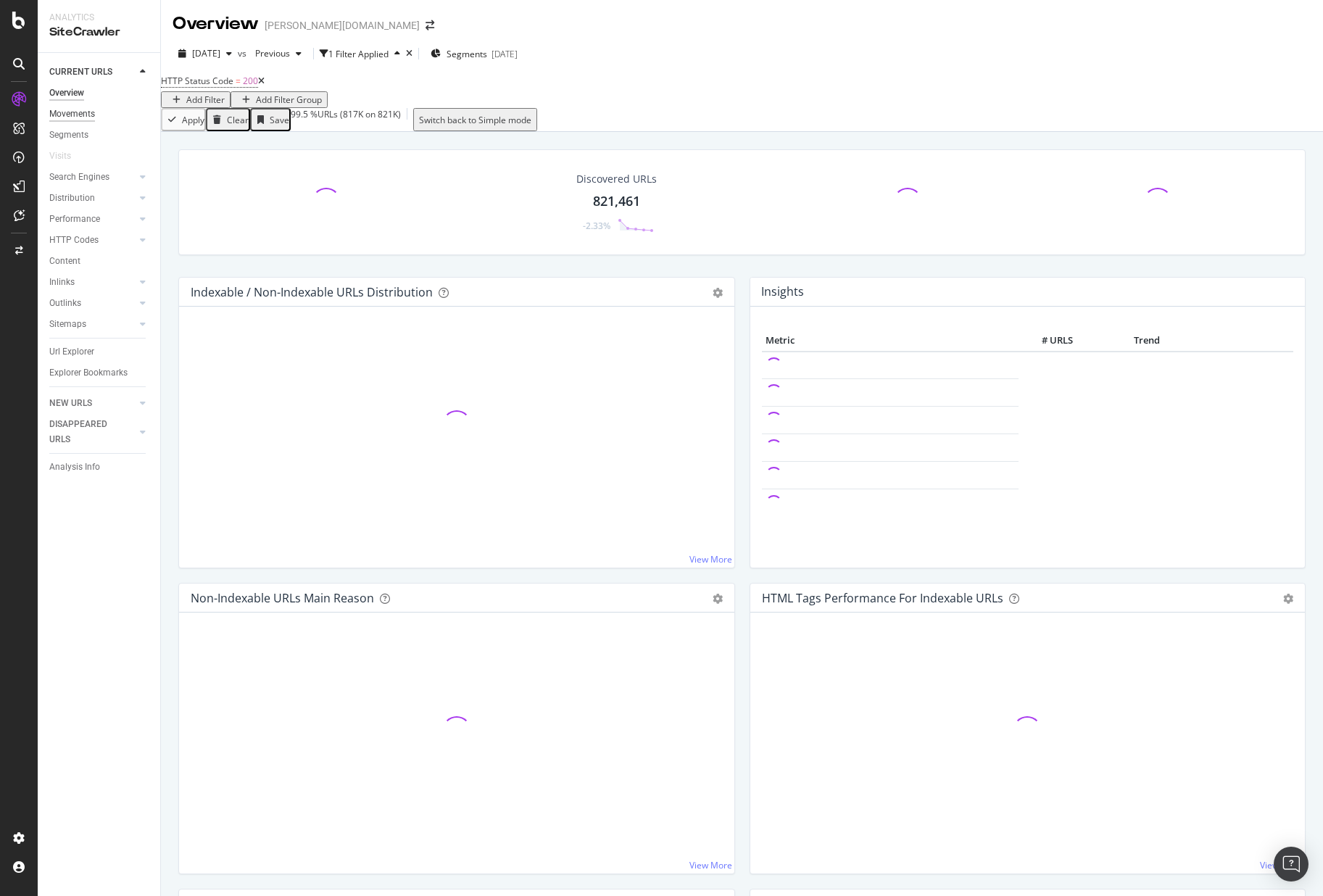
click at [66, 116] on div "Movements" at bounding box center [72, 114] width 46 height 15
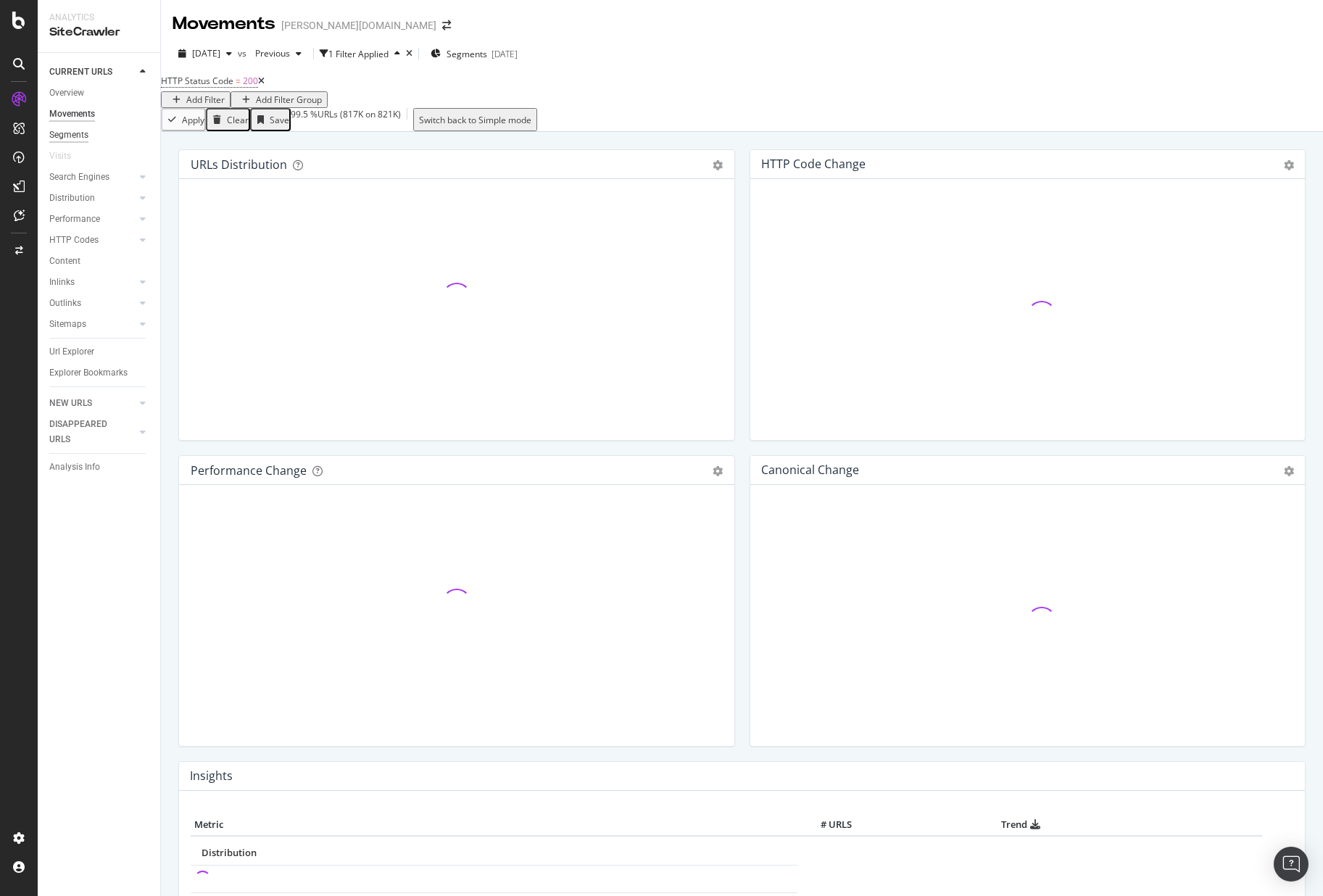
click at [78, 135] on div "Segments" at bounding box center [69, 135] width 39 height 15
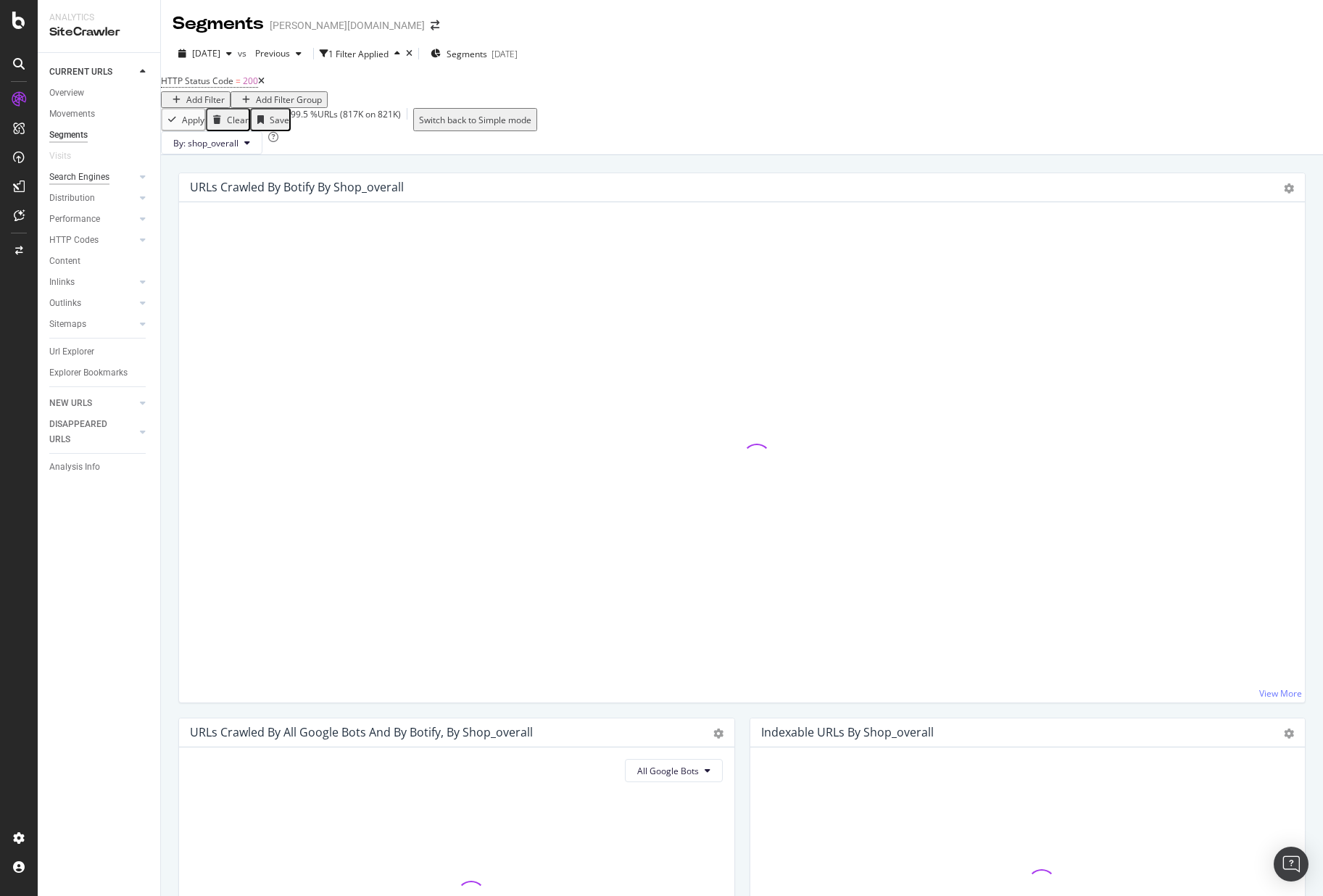
click at [82, 175] on div "Search Engines" at bounding box center [79, 177] width 60 height 15
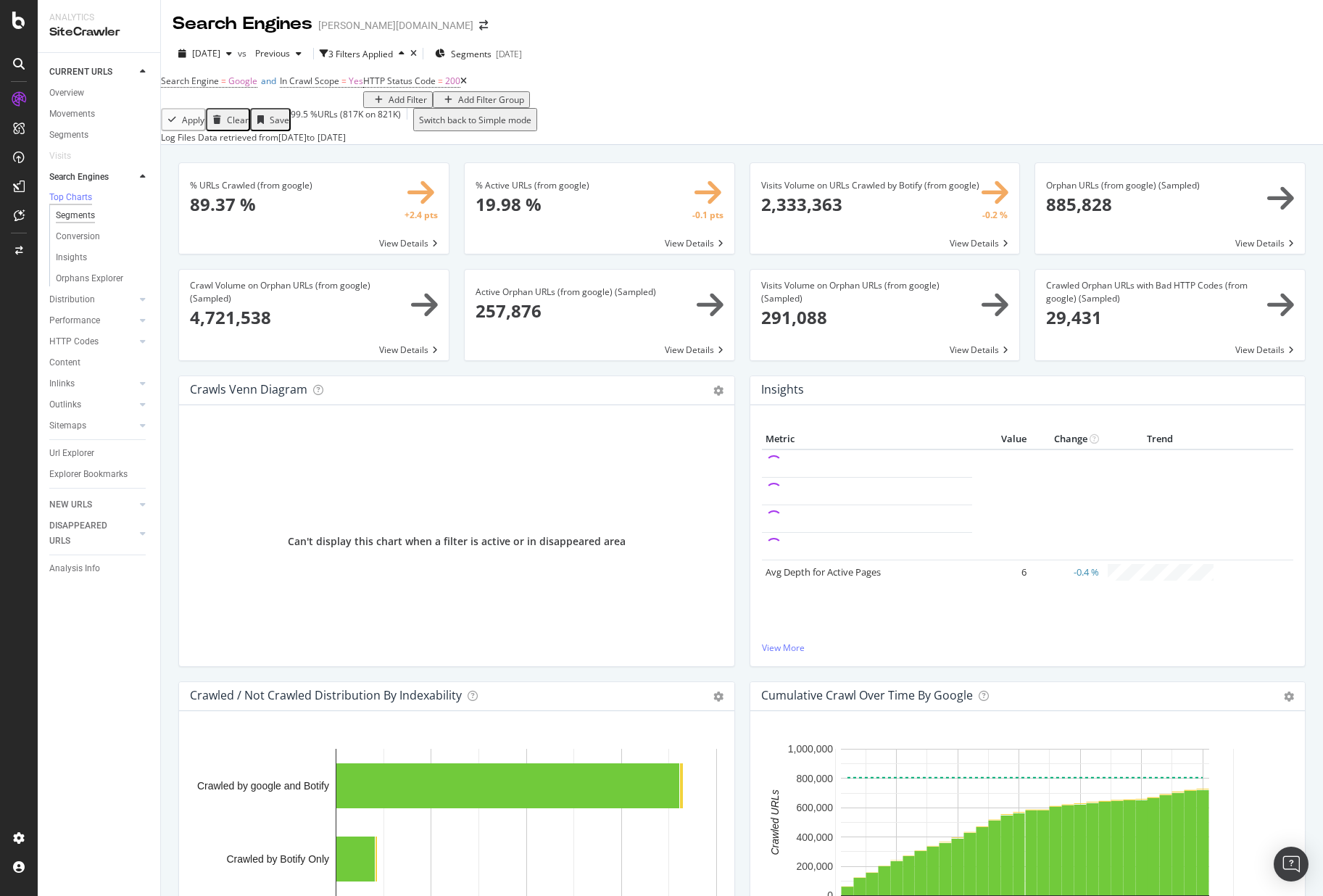
click at [90, 223] on div "Segments" at bounding box center [75, 215] width 39 height 15
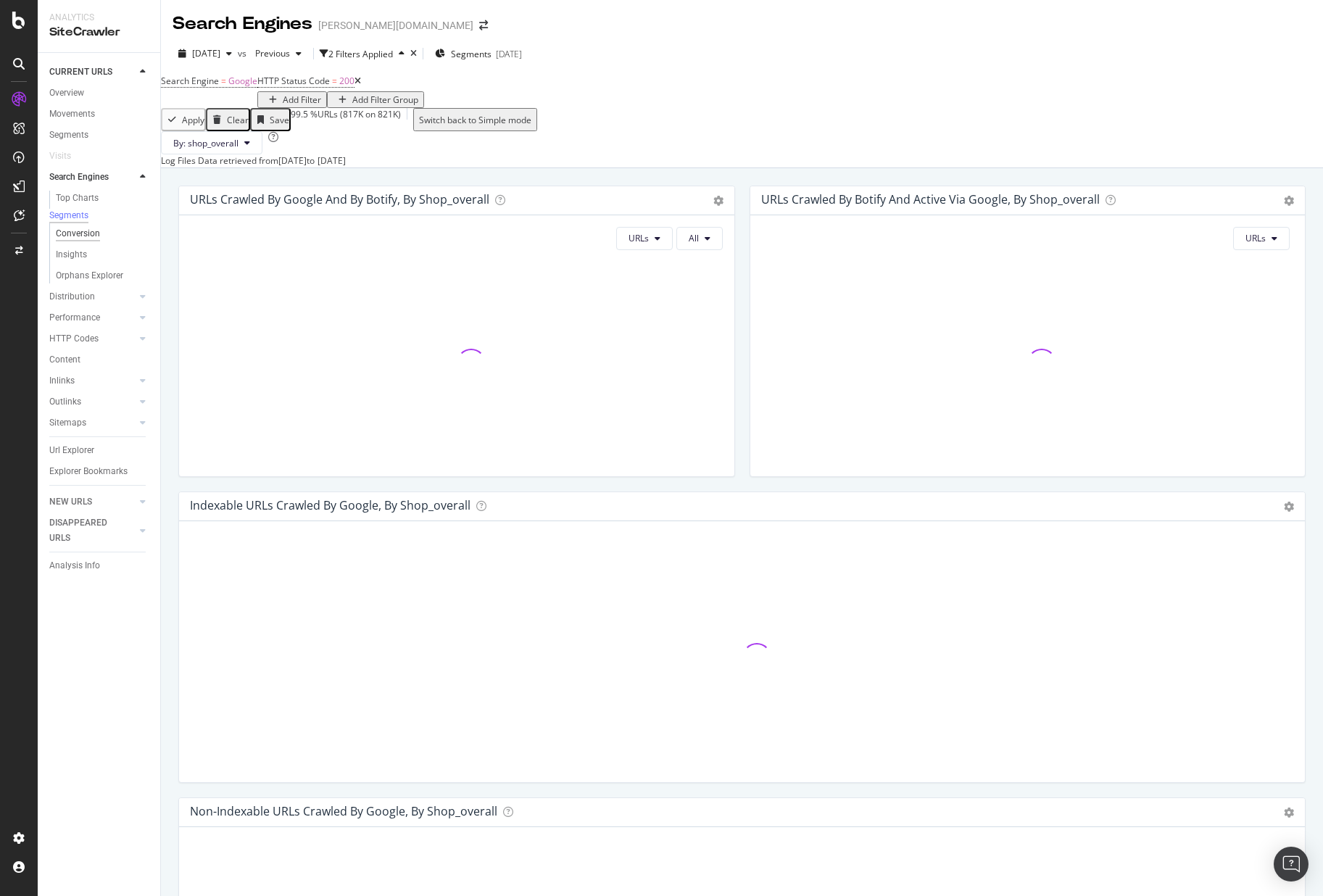
click at [88, 242] on div "Conversion" at bounding box center [78, 233] width 44 height 15
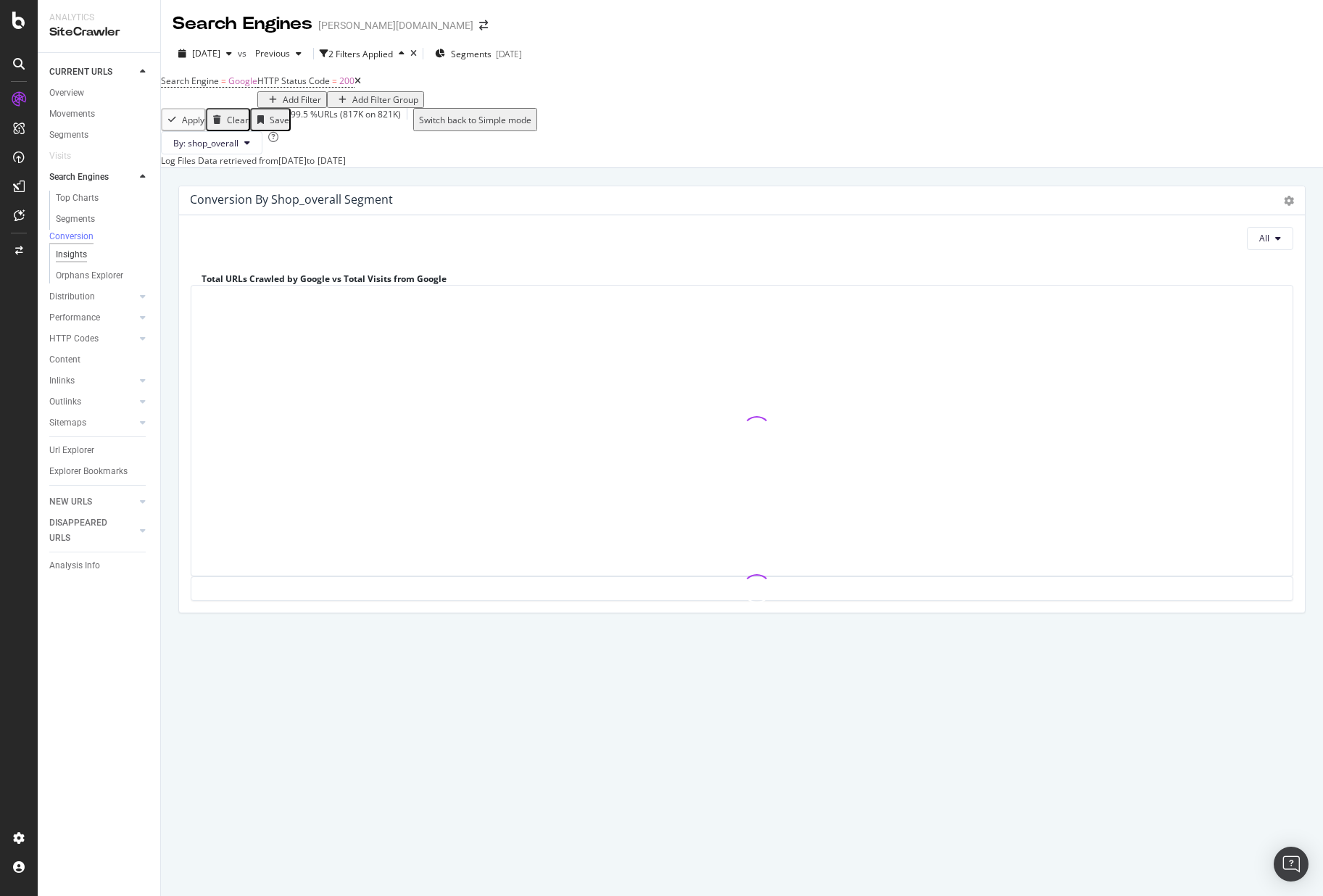
click at [85, 263] on div "Insights" at bounding box center [71, 255] width 31 height 15
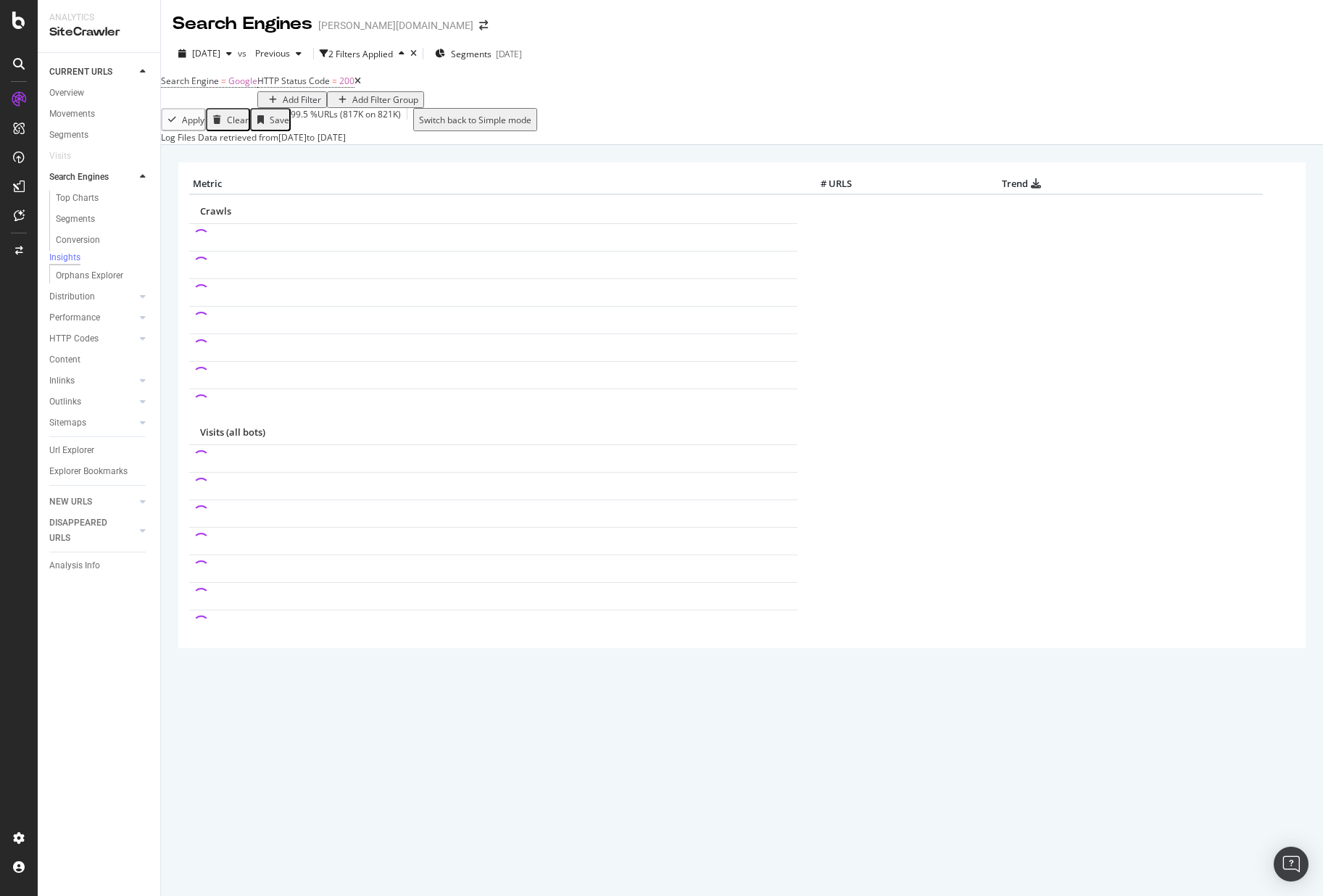
click at [106, 287] on div "Top Charts Segments Conversion Insights Orphans Explorer" at bounding box center [105, 237] width 111 height 98
click at [112, 280] on div "Orphans Explorer" at bounding box center [90, 275] width 67 height 15
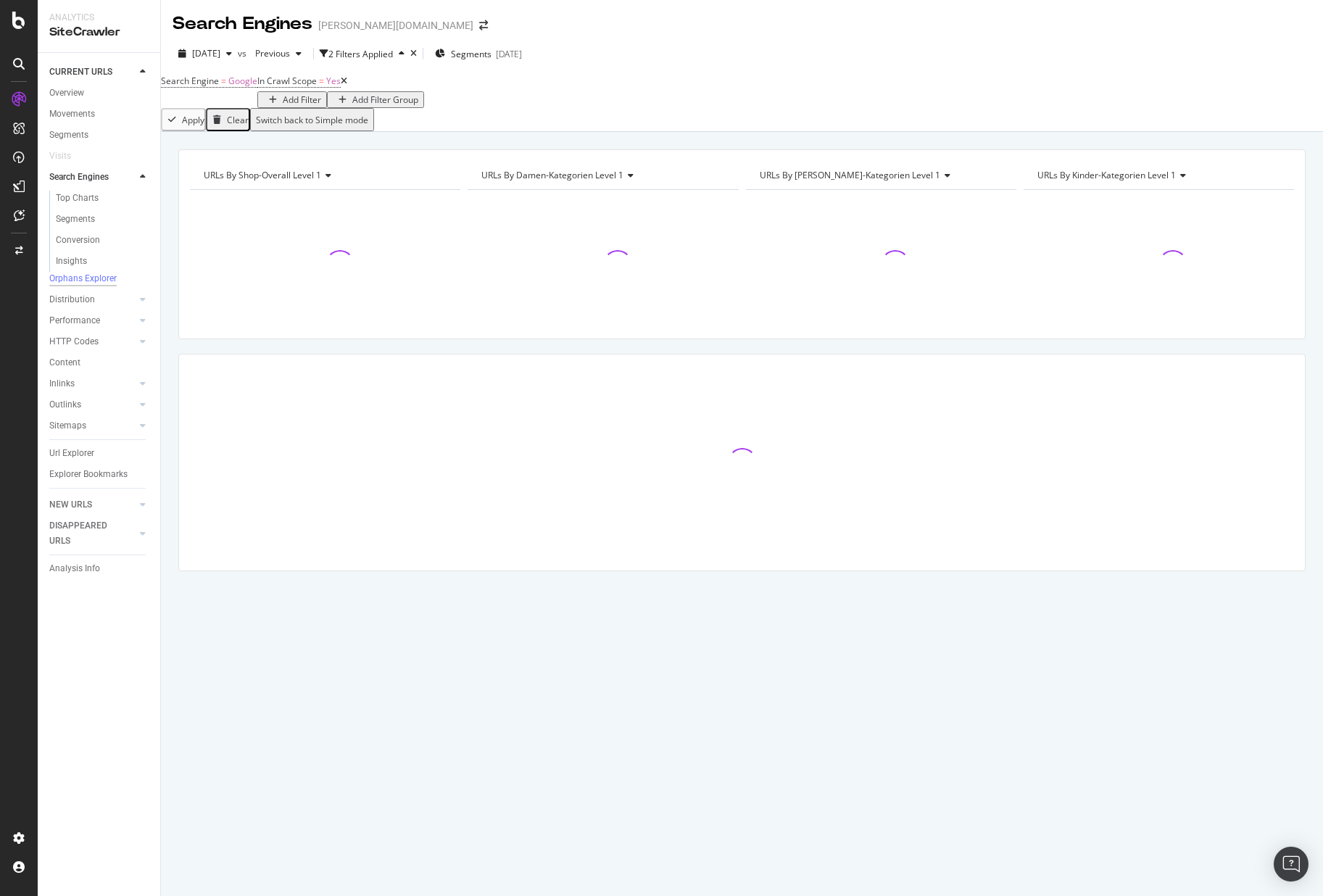
click at [6, 895] on icon "close toast" at bounding box center [3, 905] width 6 height 18
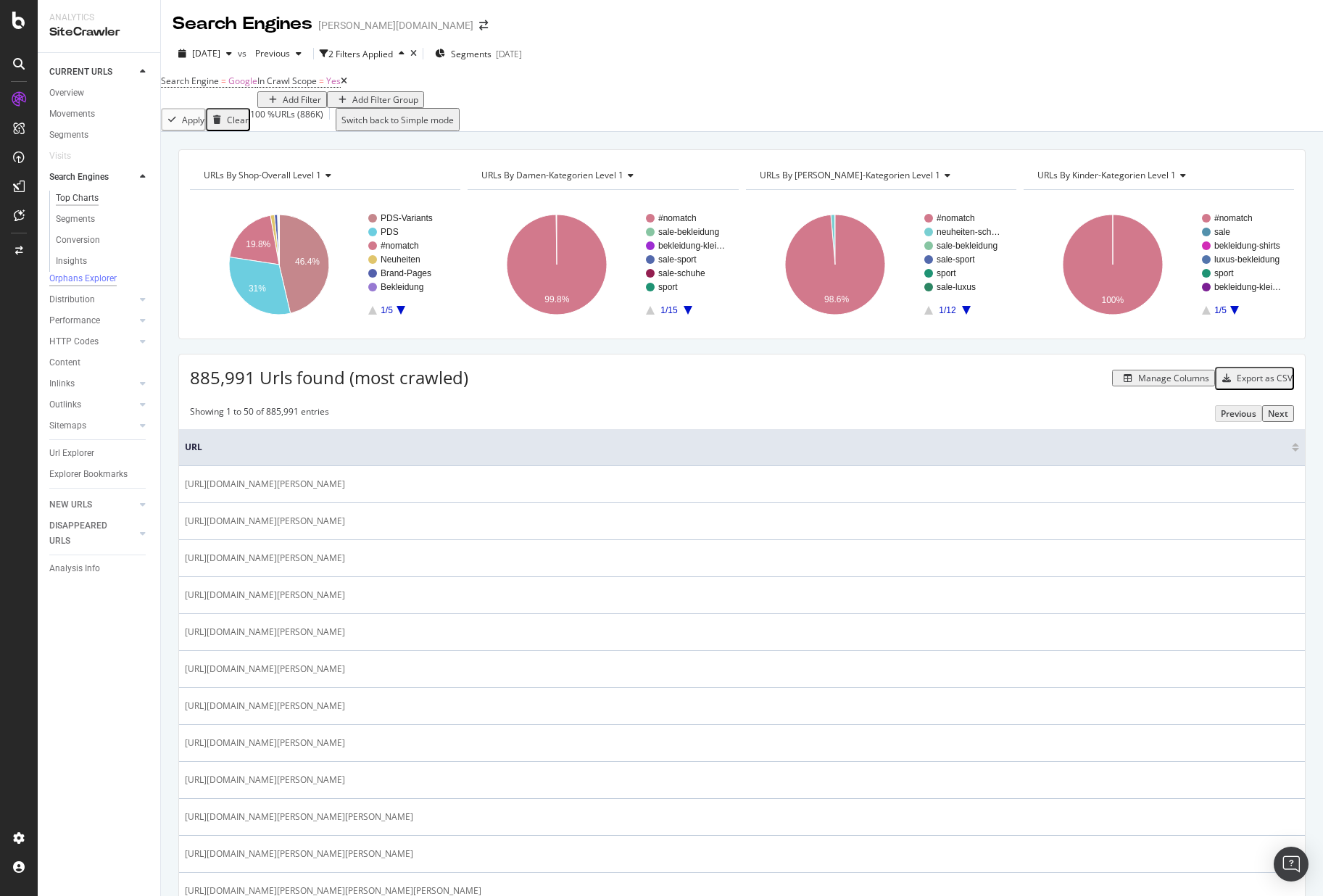
click at [83, 199] on div "Top Charts" at bounding box center [77, 198] width 42 height 15
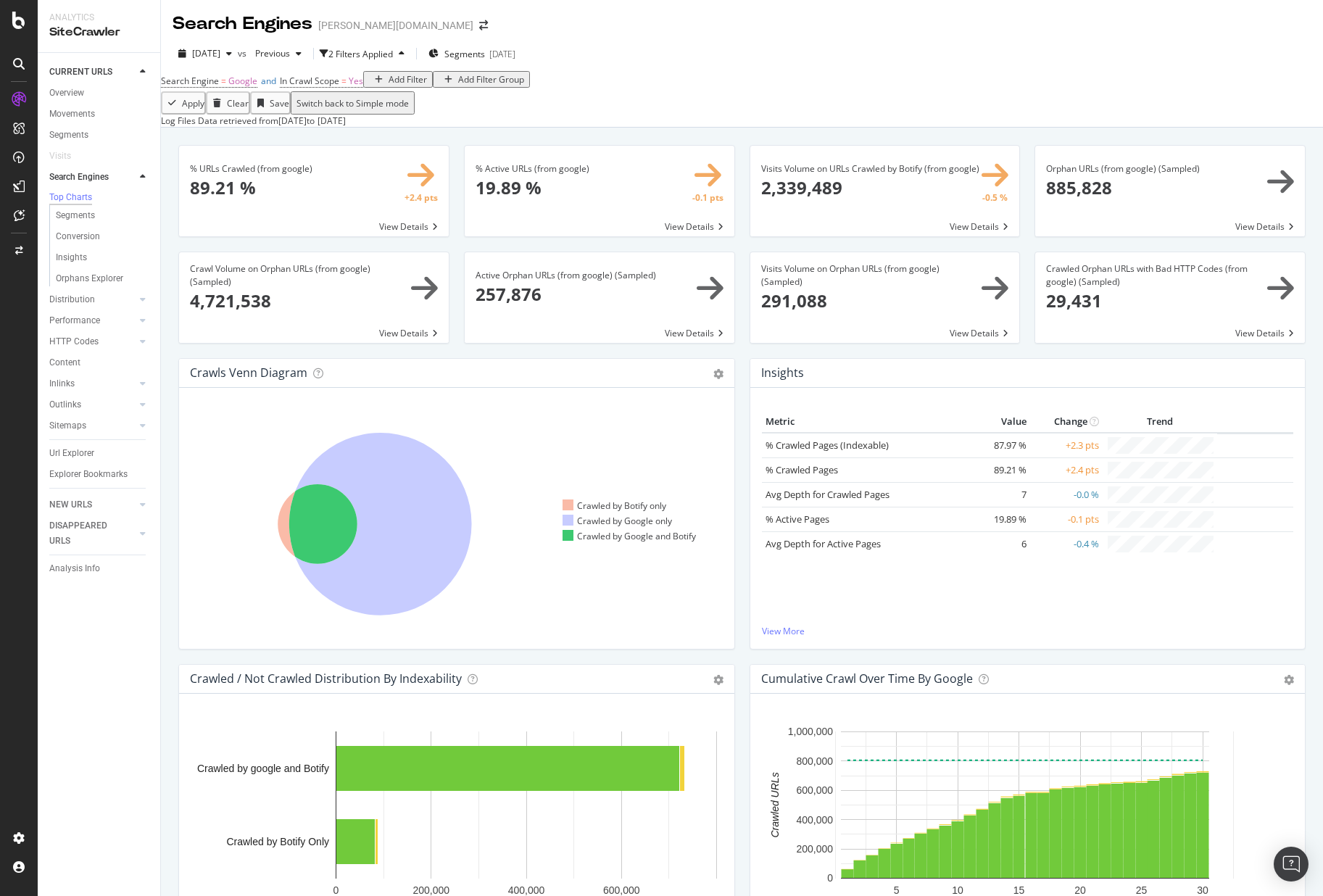
click at [6, 895] on icon "close toast" at bounding box center [3, 905] width 6 height 18
click at [70, 91] on div "Overview" at bounding box center [66, 93] width 34 height 15
